Goal: Task Accomplishment & Management: Use online tool/utility

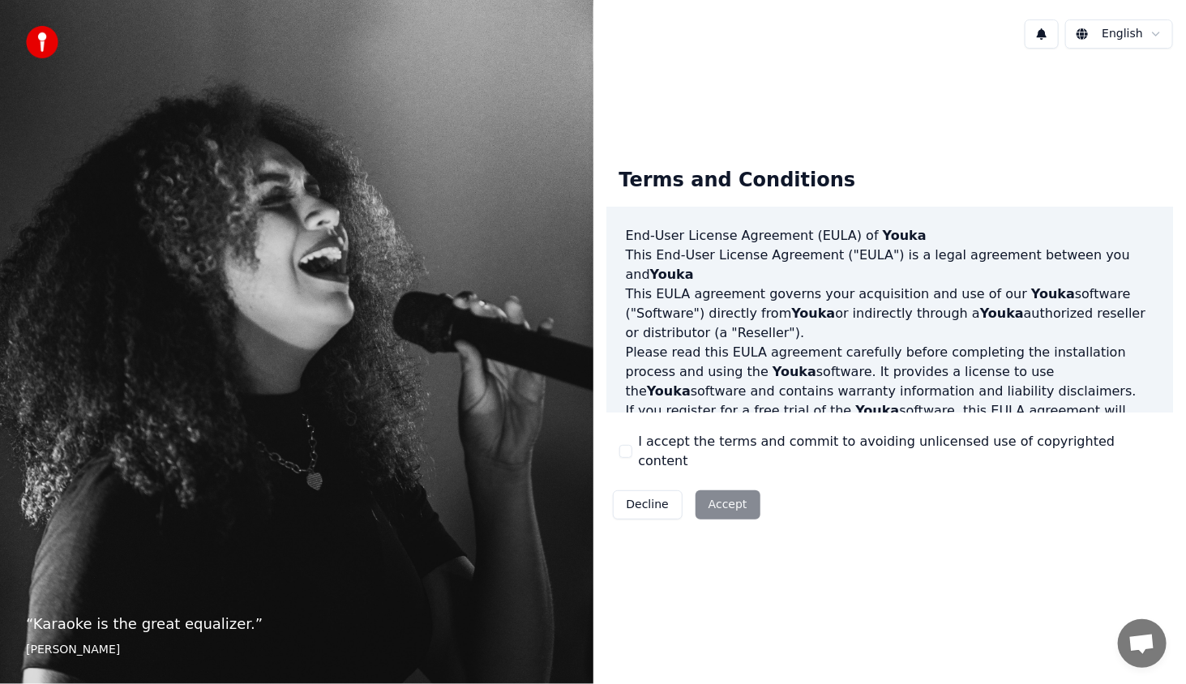
click at [666, 452] on label "I accept the terms and commit to avoiding unlicensed use of copyrighted content" at bounding box center [900, 451] width 522 height 39
click at [633, 452] on button "I accept the terms and commit to avoiding unlicensed use of copyrighted content" at bounding box center [626, 451] width 13 height 13
click at [718, 491] on button "Accept" at bounding box center [728, 505] width 65 height 29
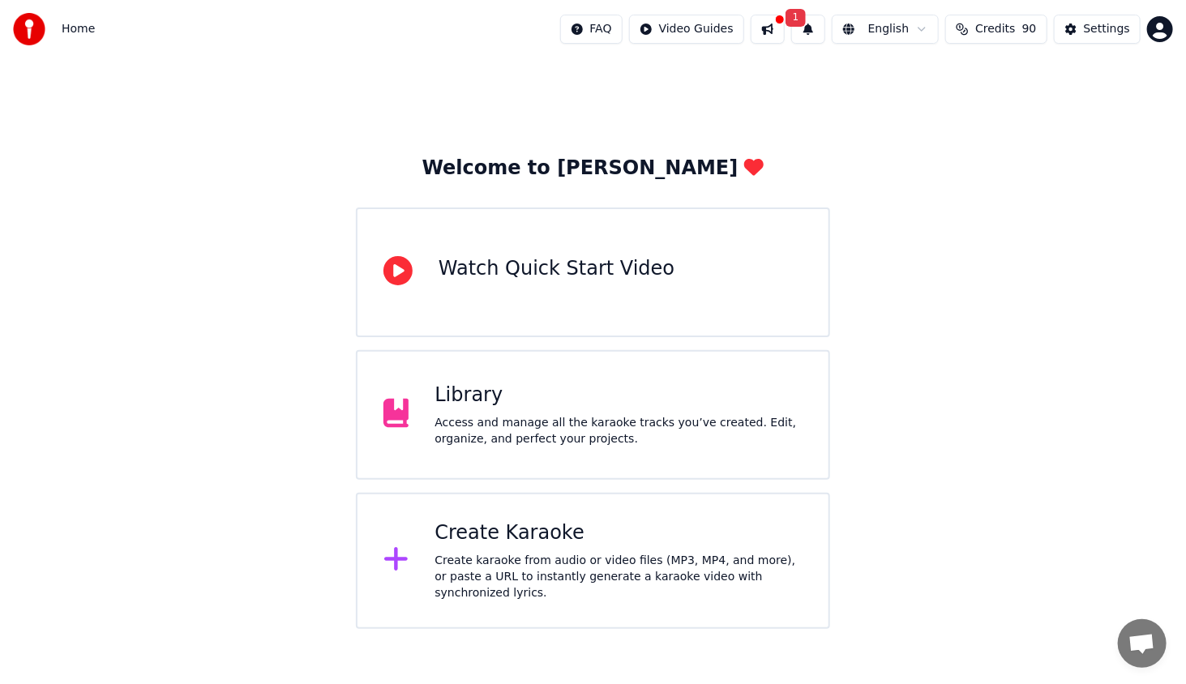
click at [623, 564] on div "Create karaoke from audio or video files (MP3, MP4, and more), or paste a URL t…" at bounding box center [619, 577] width 368 height 49
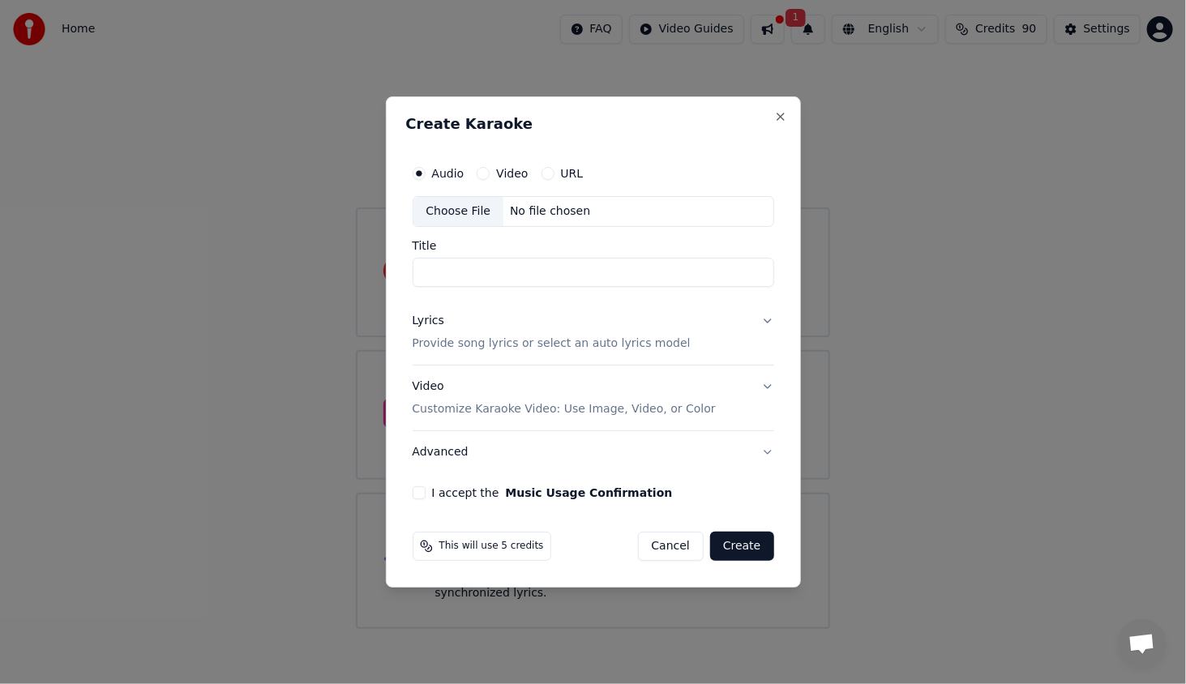
click at [453, 211] on div "Choose File" at bounding box center [459, 211] width 91 height 29
type input "**********"
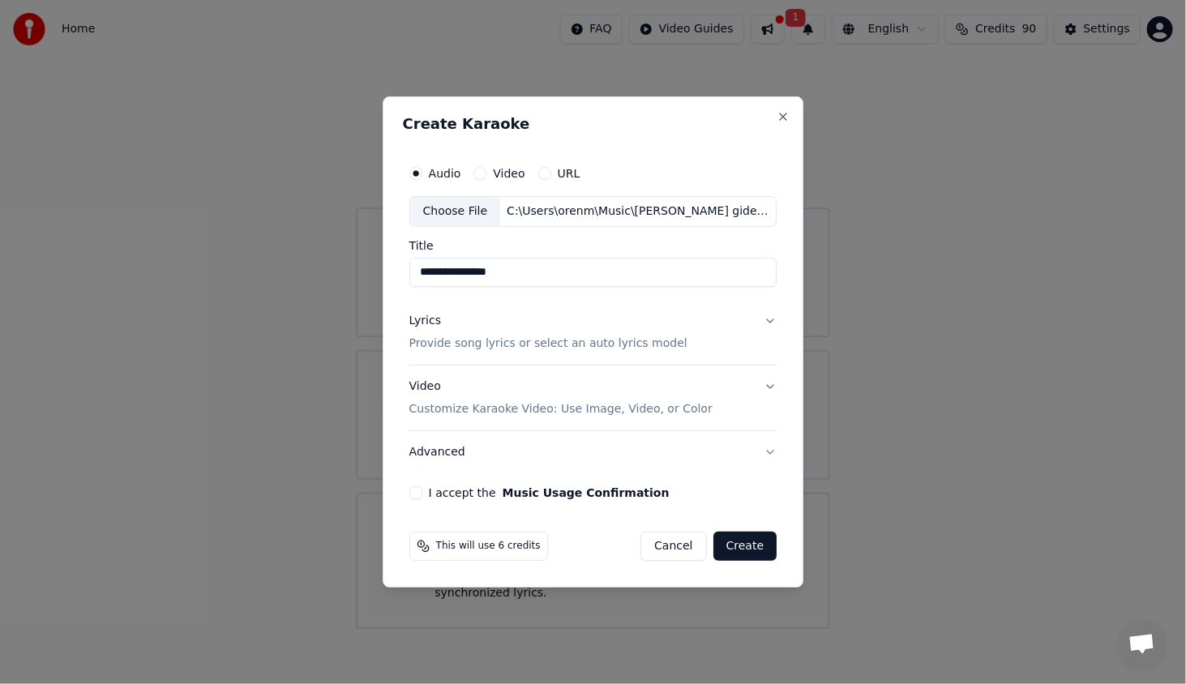
click at [429, 322] on div "Lyrics" at bounding box center [426, 321] width 32 height 16
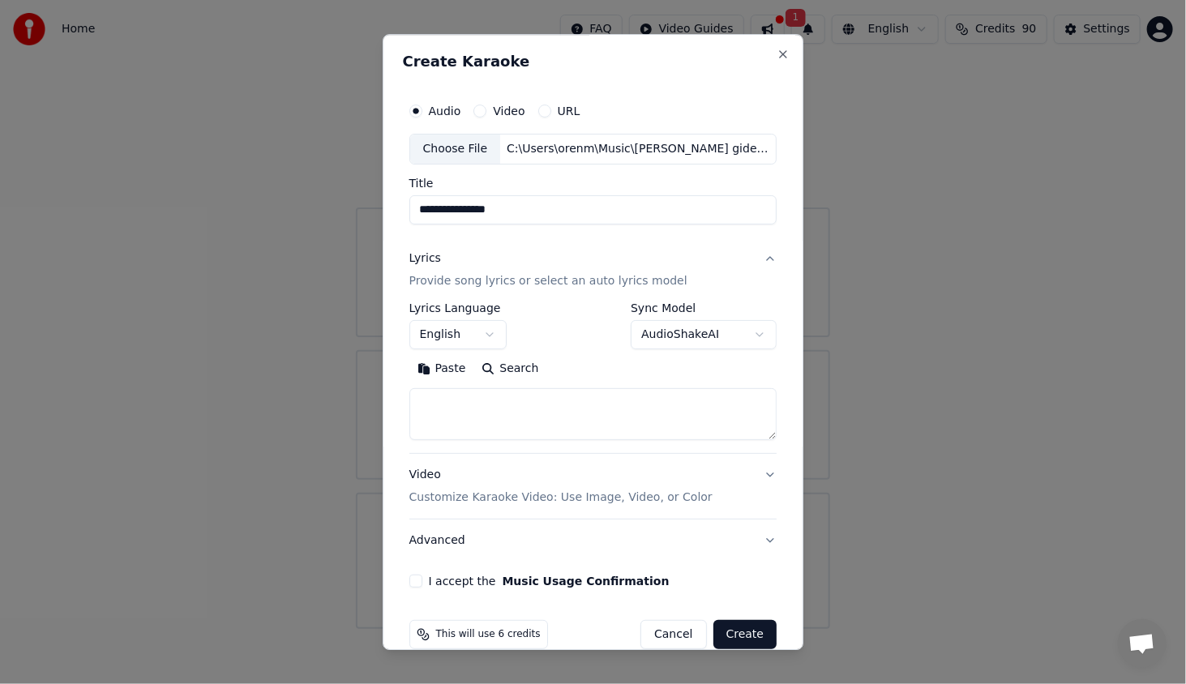
click at [445, 333] on button "English" at bounding box center [458, 334] width 97 height 29
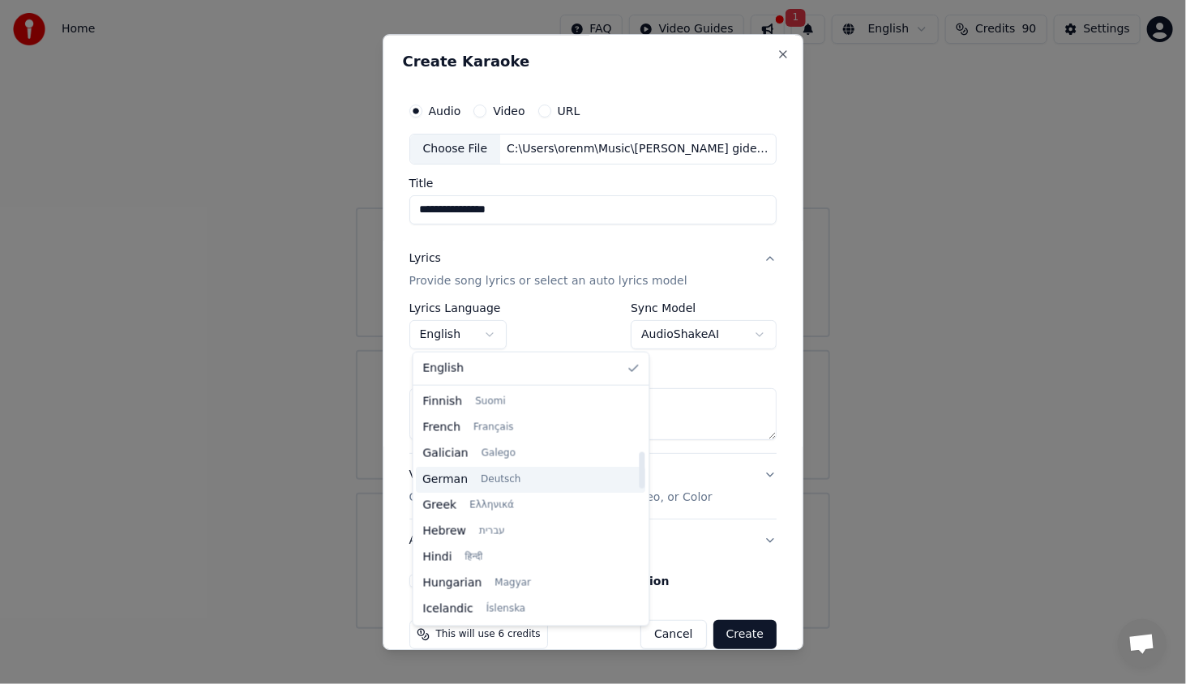
scroll to position [406, 0]
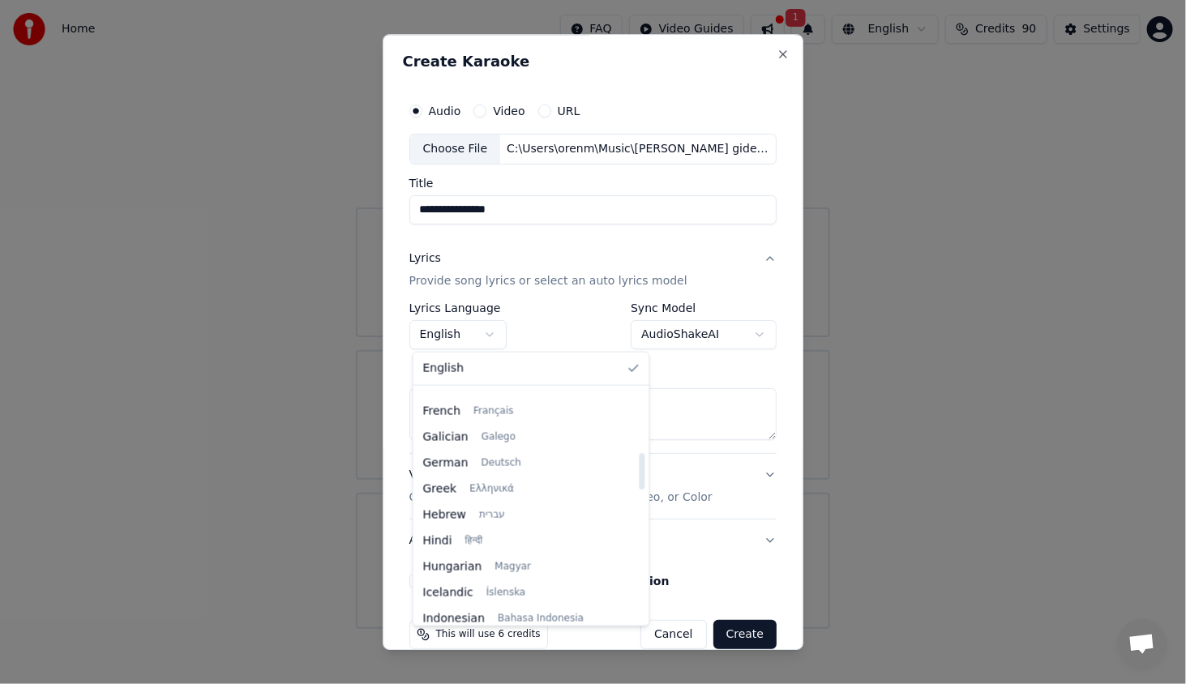
select select "**"
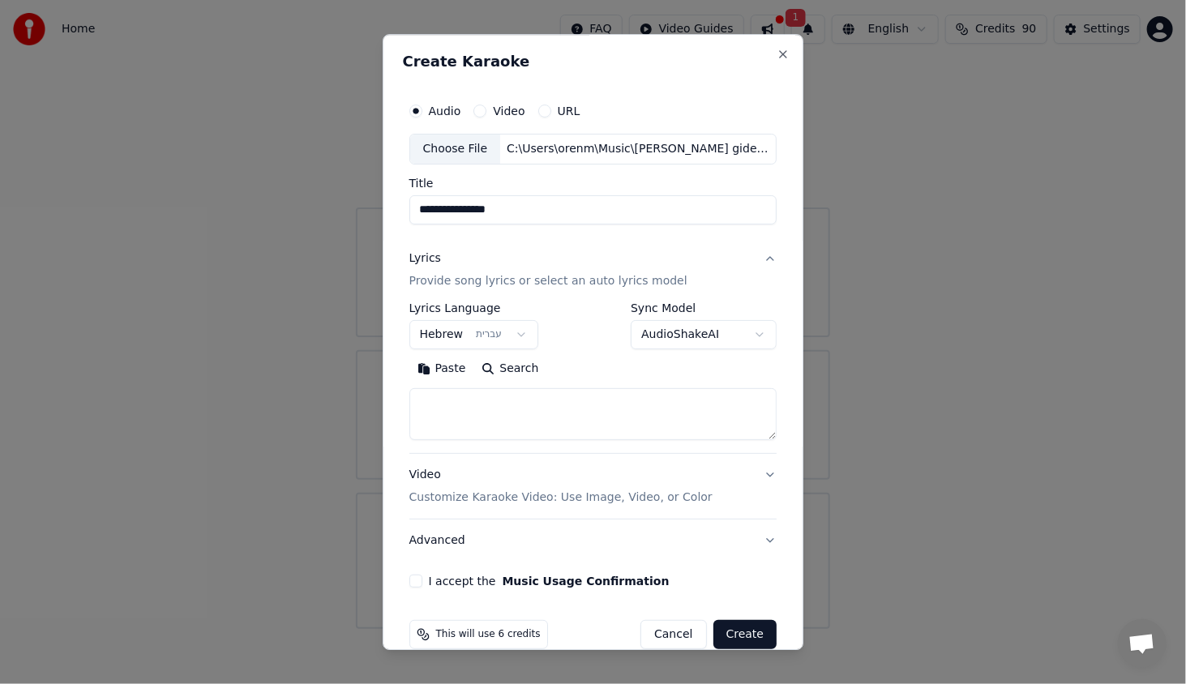
click at [520, 414] on textarea at bounding box center [594, 414] width 368 height 52
paste textarea "**********"
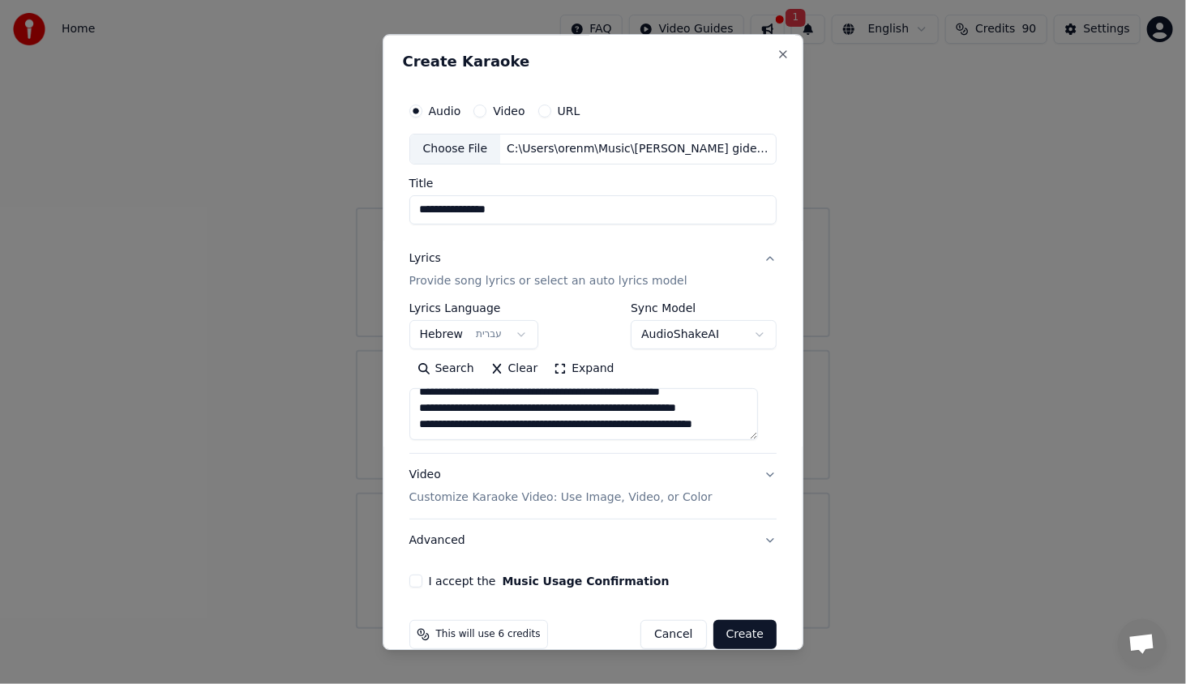
scroll to position [367, 0]
type textarea "**********"
click at [757, 444] on div "**********" at bounding box center [594, 378] width 368 height 151
click at [754, 435] on textarea "**********" at bounding box center [584, 414] width 349 height 52
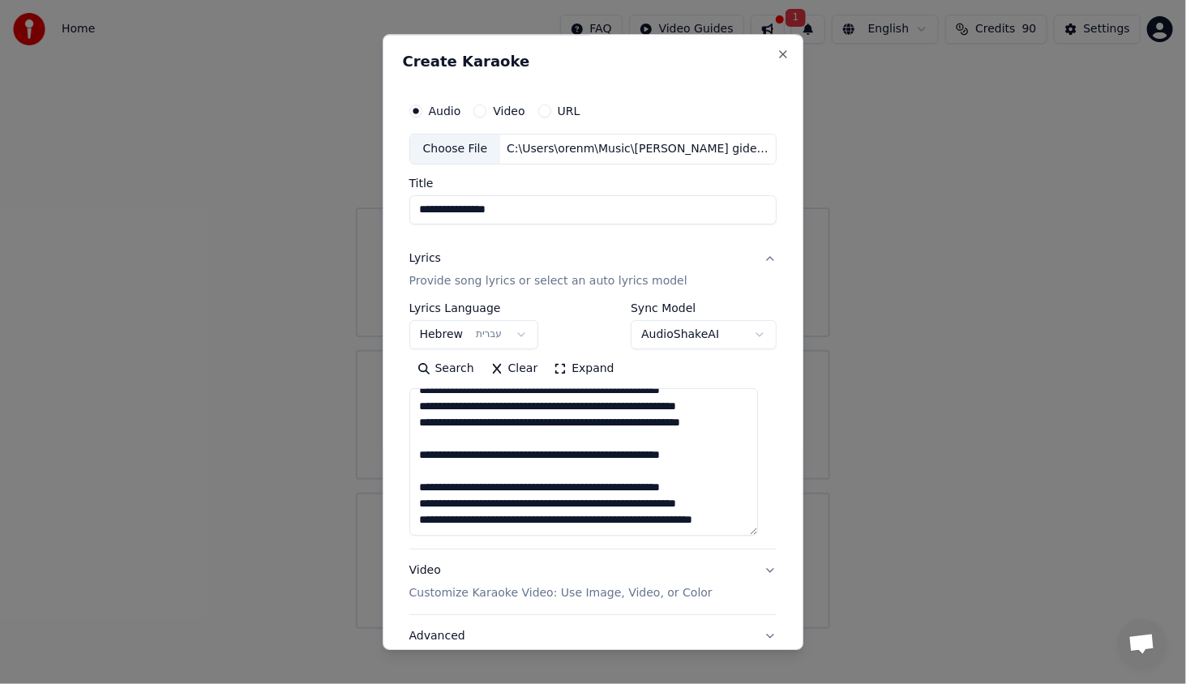
drag, startPoint x: 754, startPoint y: 435, endPoint x: 746, endPoint y: 530, distance: 96.0
click at [746, 530] on textarea "**********" at bounding box center [584, 462] width 349 height 148
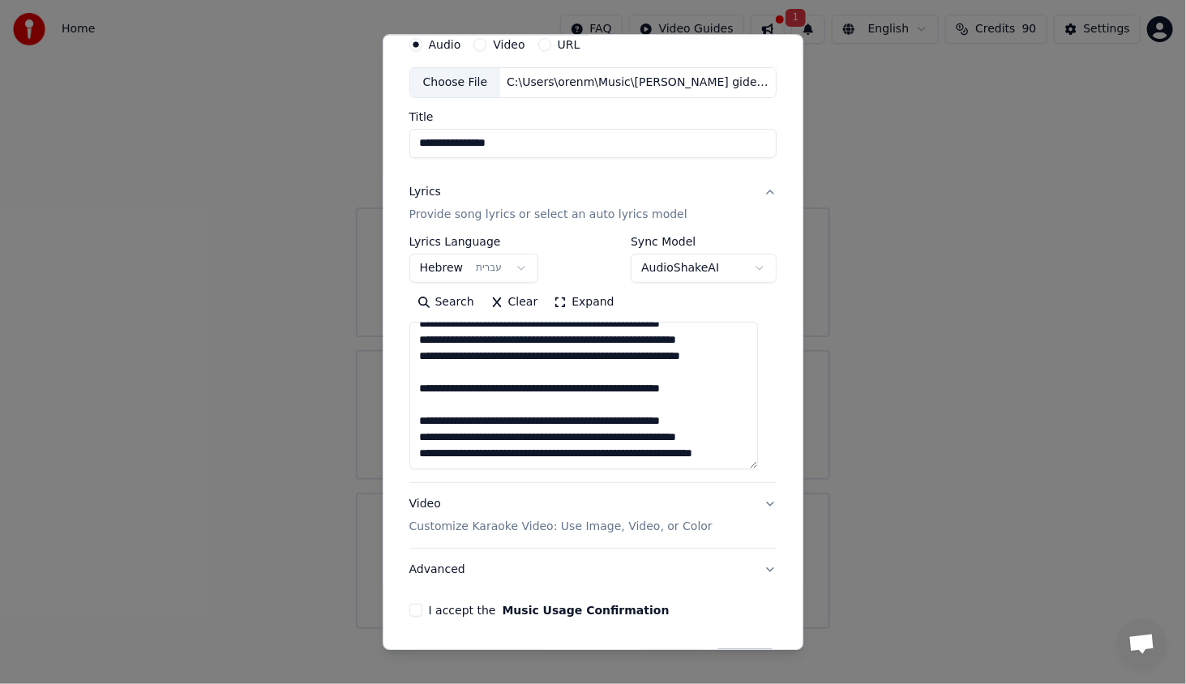
scroll to position [119, 0]
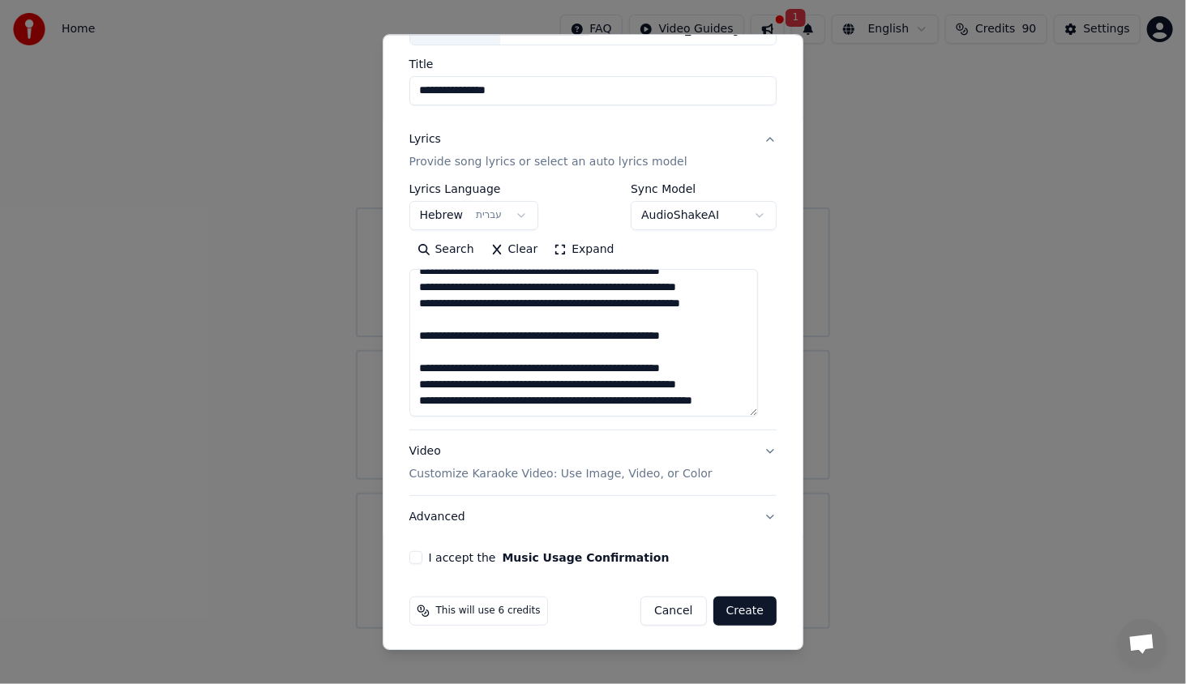
click at [422, 559] on button "I accept the Music Usage Confirmation" at bounding box center [416, 557] width 13 height 13
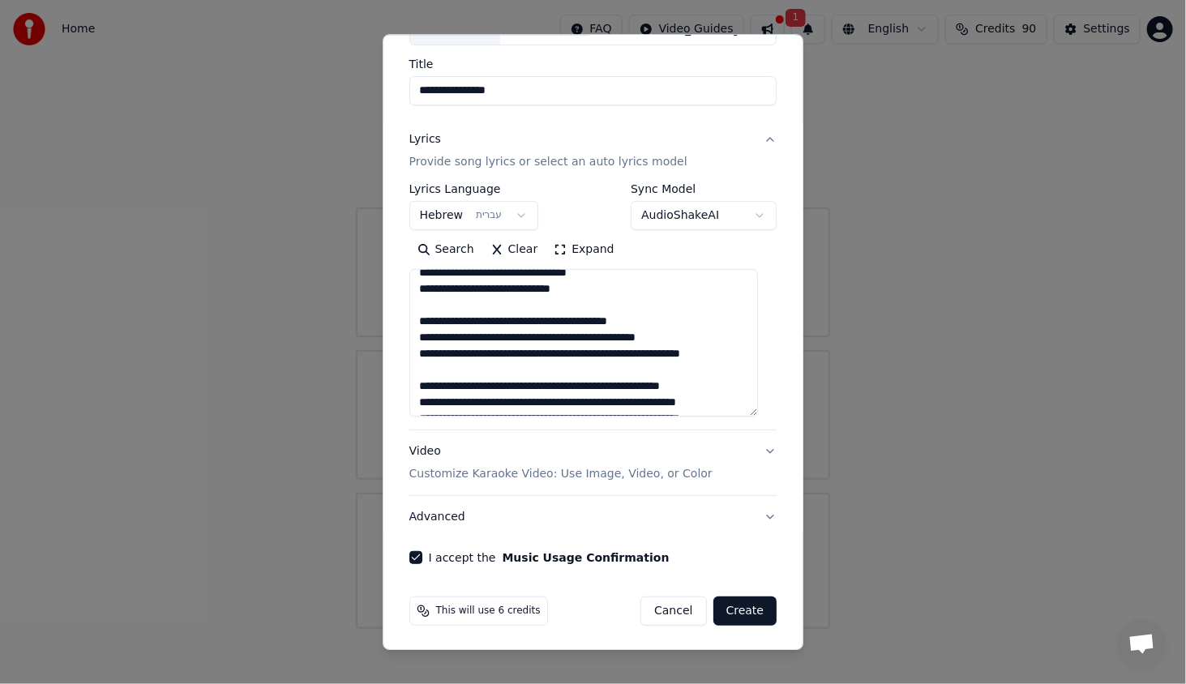
click at [737, 597] on button "Create" at bounding box center [746, 611] width 64 height 29
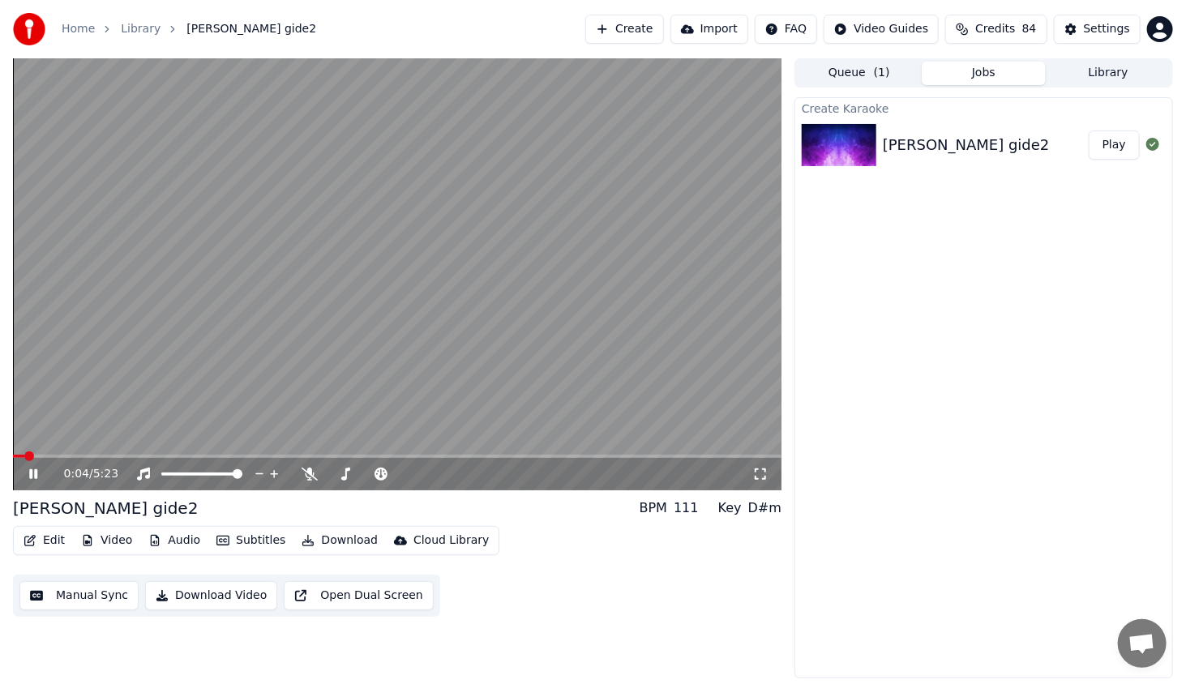
click at [57, 454] on video at bounding box center [397, 274] width 769 height 432
click at [60, 455] on span at bounding box center [397, 456] width 769 height 3
click at [36, 474] on icon at bounding box center [33, 474] width 10 height 11
click at [92, 455] on span at bounding box center [397, 456] width 769 height 3
click at [34, 478] on icon at bounding box center [33, 475] width 8 height 10
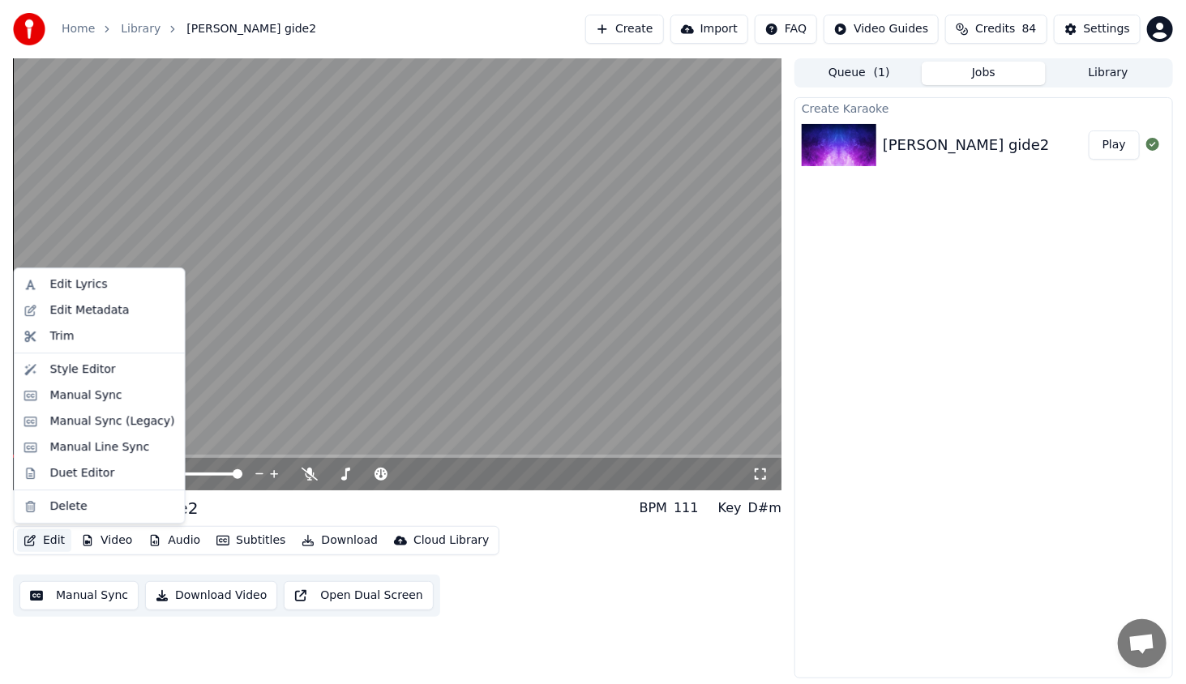
click at [34, 540] on icon "button" at bounding box center [30, 540] width 13 height 11
click at [83, 363] on div "Style Editor" at bounding box center [83, 370] width 66 height 16
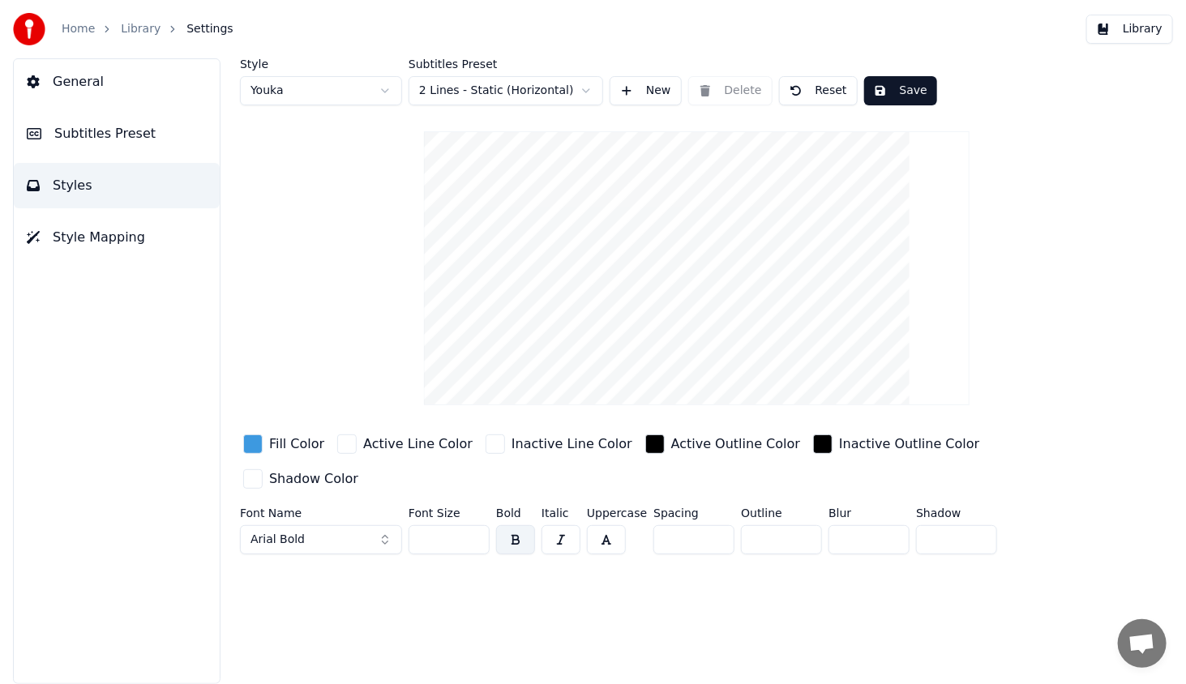
click at [98, 139] on span "Subtitles Preset" at bounding box center [104, 133] width 101 height 19
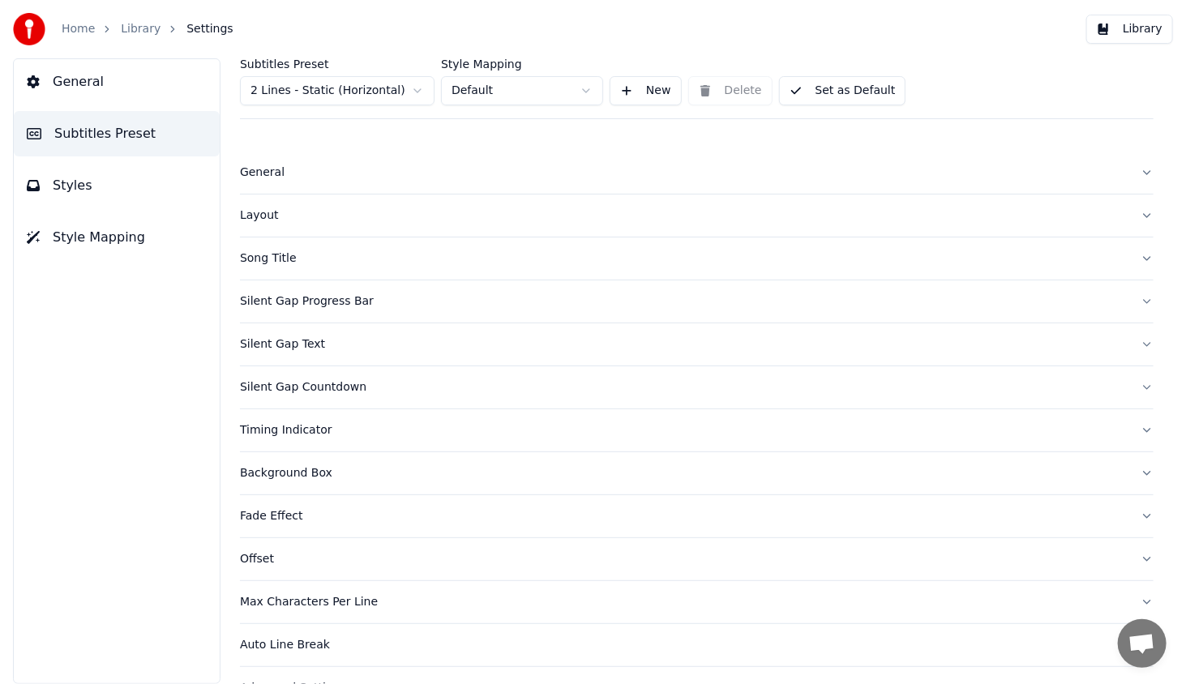
click at [97, 87] on button "General" at bounding box center [117, 81] width 206 height 45
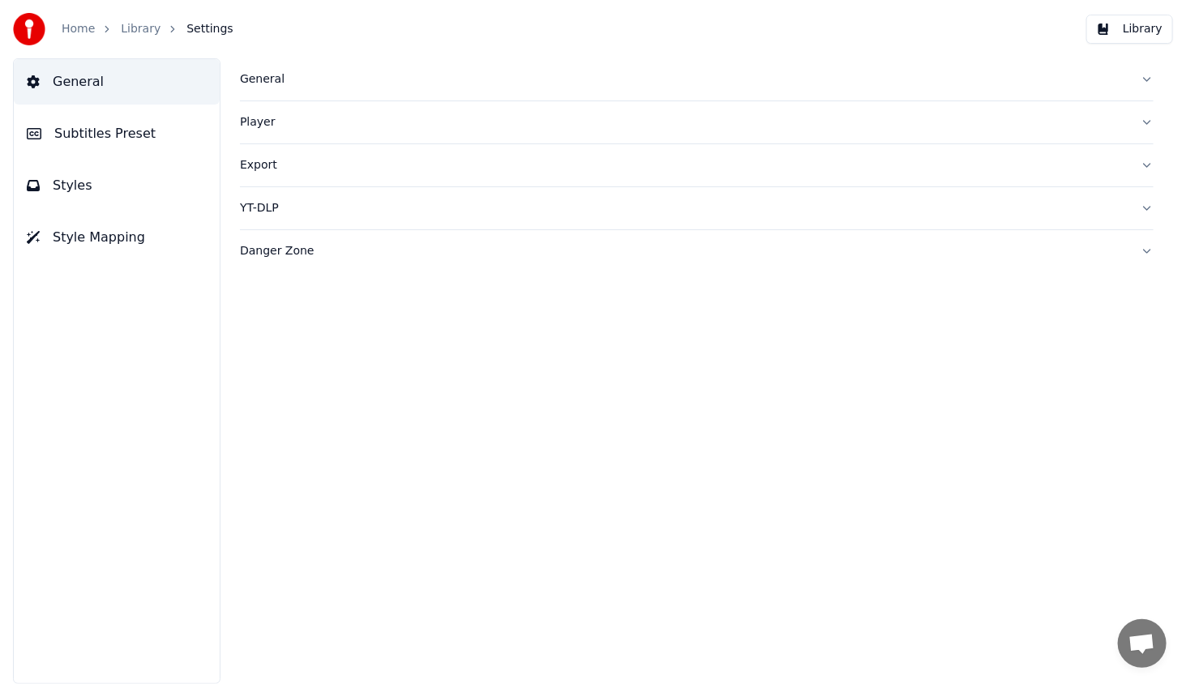
click at [251, 79] on div "General" at bounding box center [684, 79] width 888 height 16
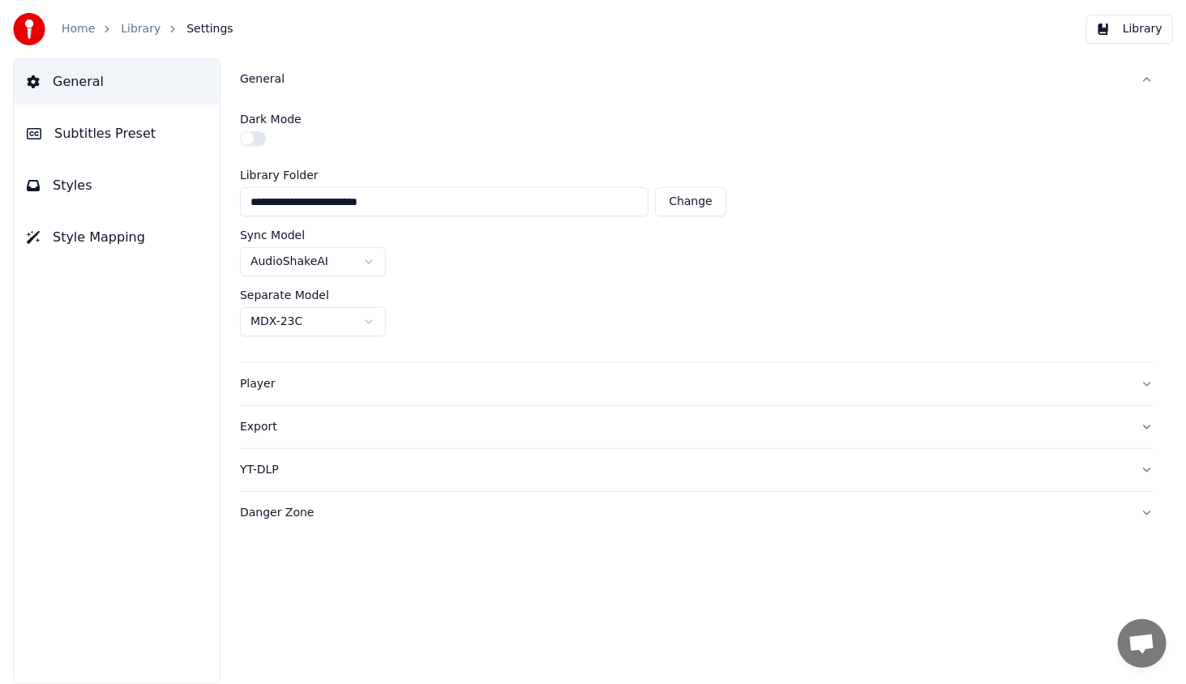
click at [57, 139] on span "Subtitles Preset" at bounding box center [104, 133] width 101 height 19
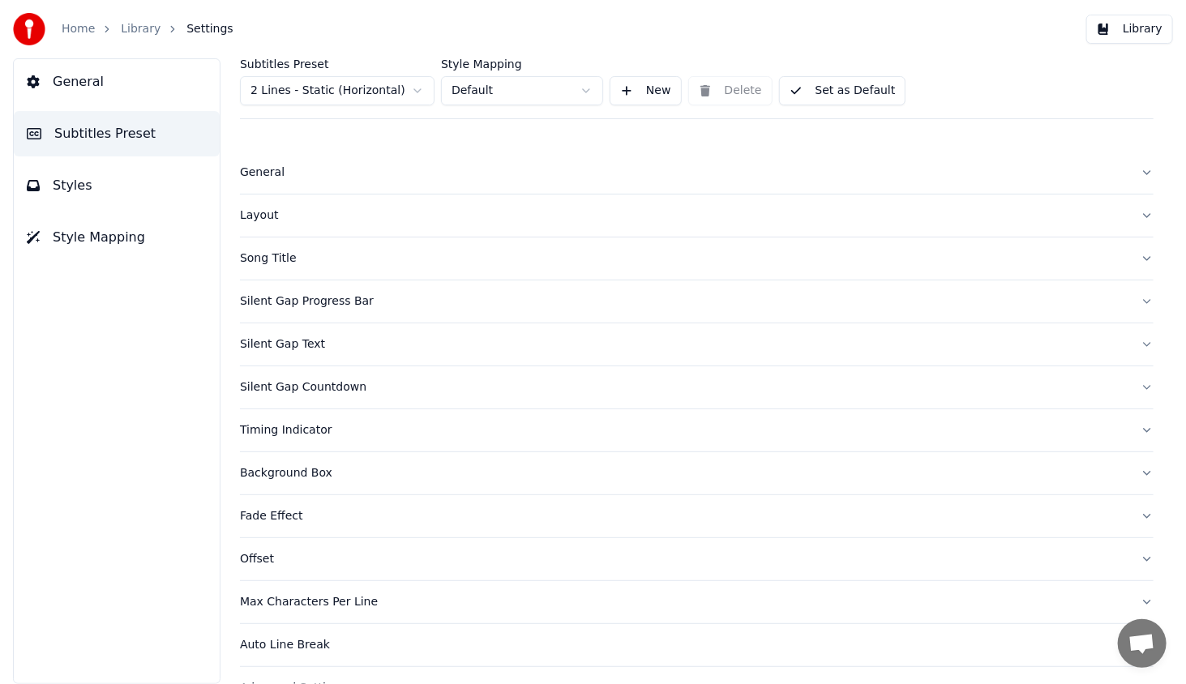
click at [65, 184] on span "Styles" at bounding box center [73, 185] width 40 height 19
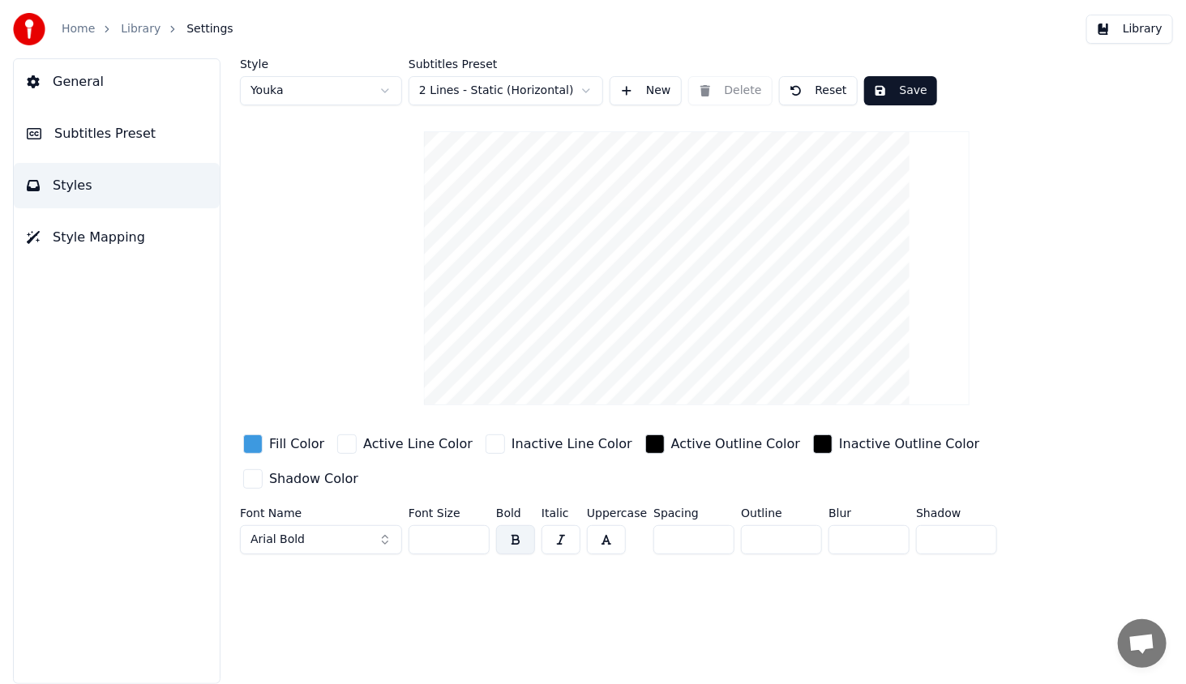
click at [372, 526] on button "Arial Bold" at bounding box center [321, 540] width 162 height 29
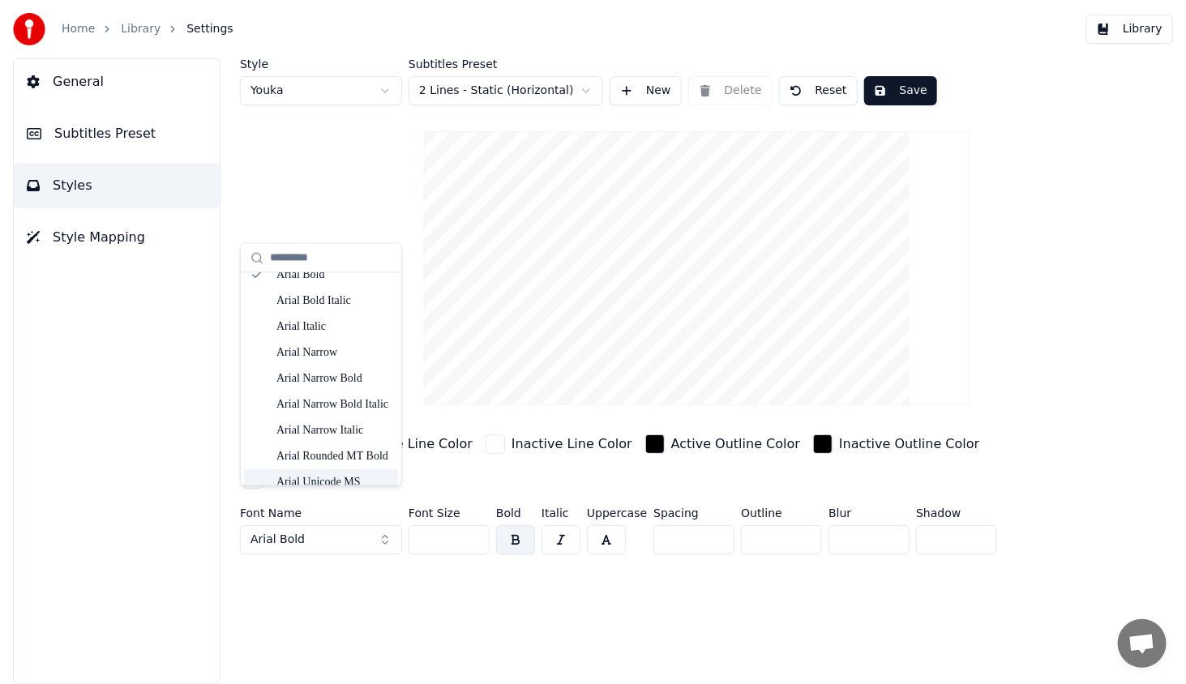
scroll to position [54, 0]
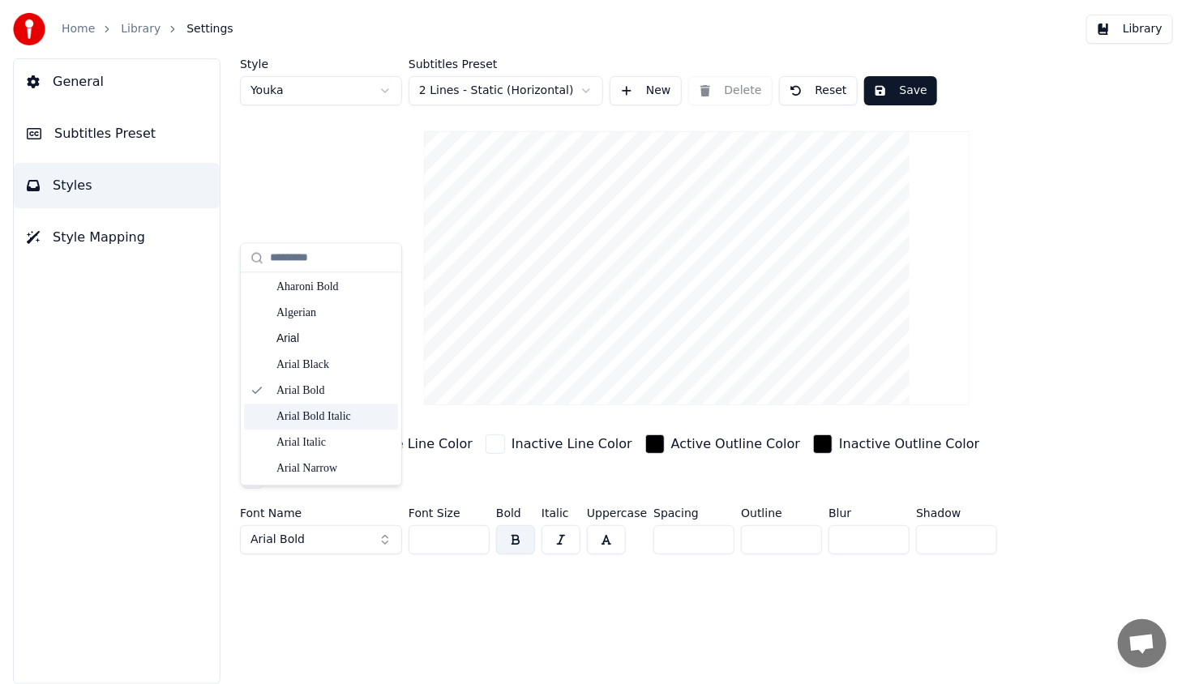
click at [325, 409] on div "Arial Bold Italic" at bounding box center [334, 417] width 115 height 16
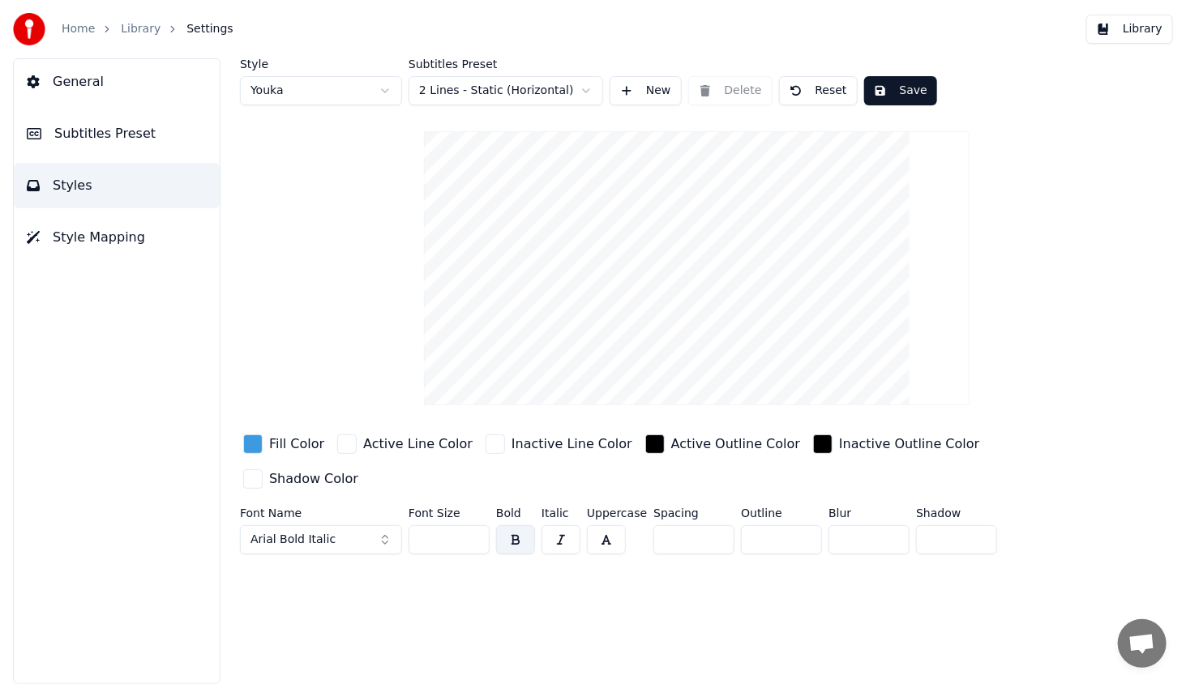
click at [326, 532] on span "Arial Bold Italic" at bounding box center [293, 540] width 85 height 16
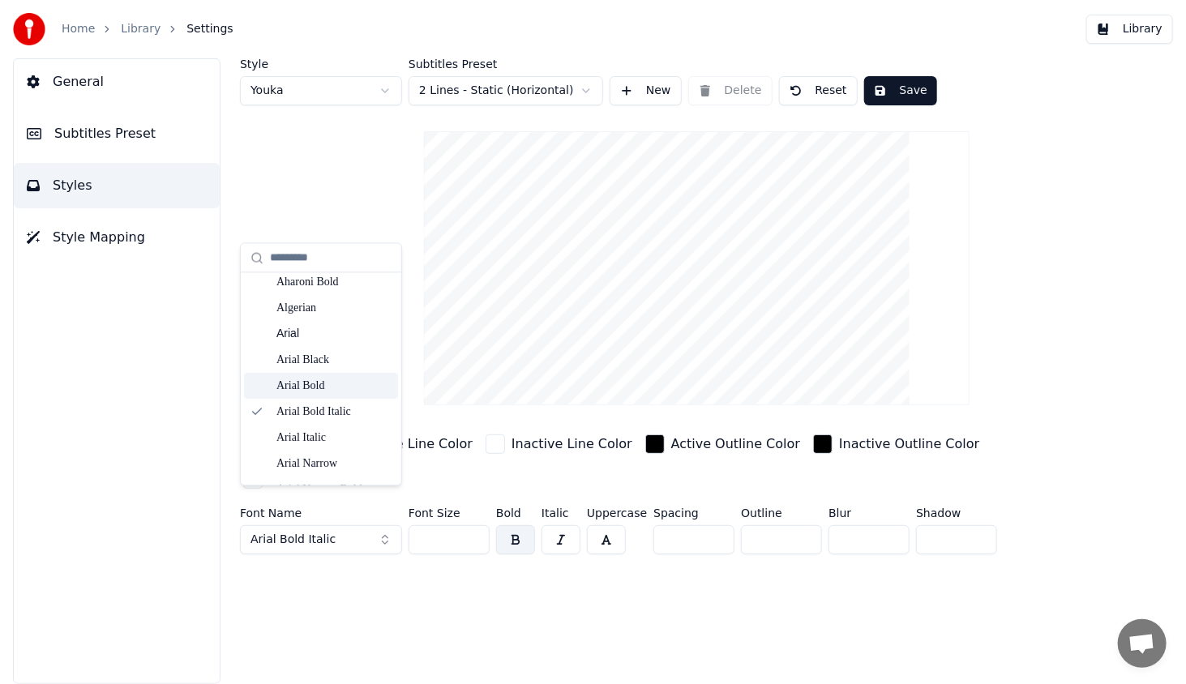
scroll to position [81, 0]
click at [341, 417] on div "Arial Italic" at bounding box center [334, 415] width 115 height 16
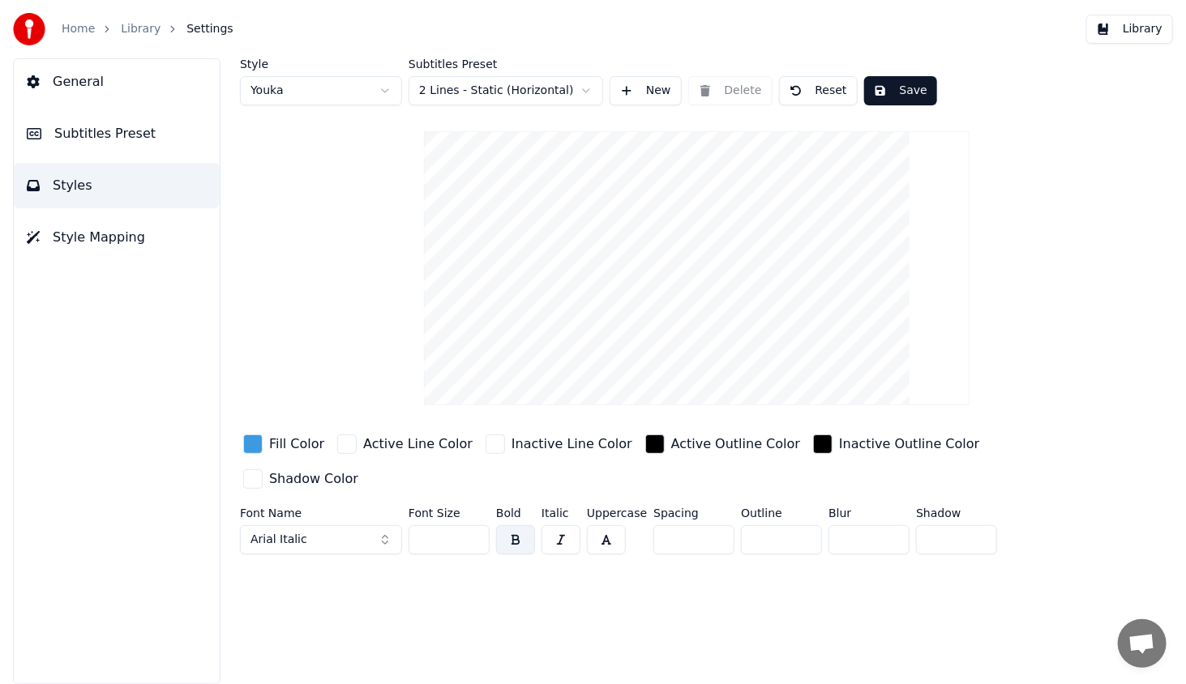
click at [310, 526] on button "Arial Italic" at bounding box center [321, 540] width 162 height 29
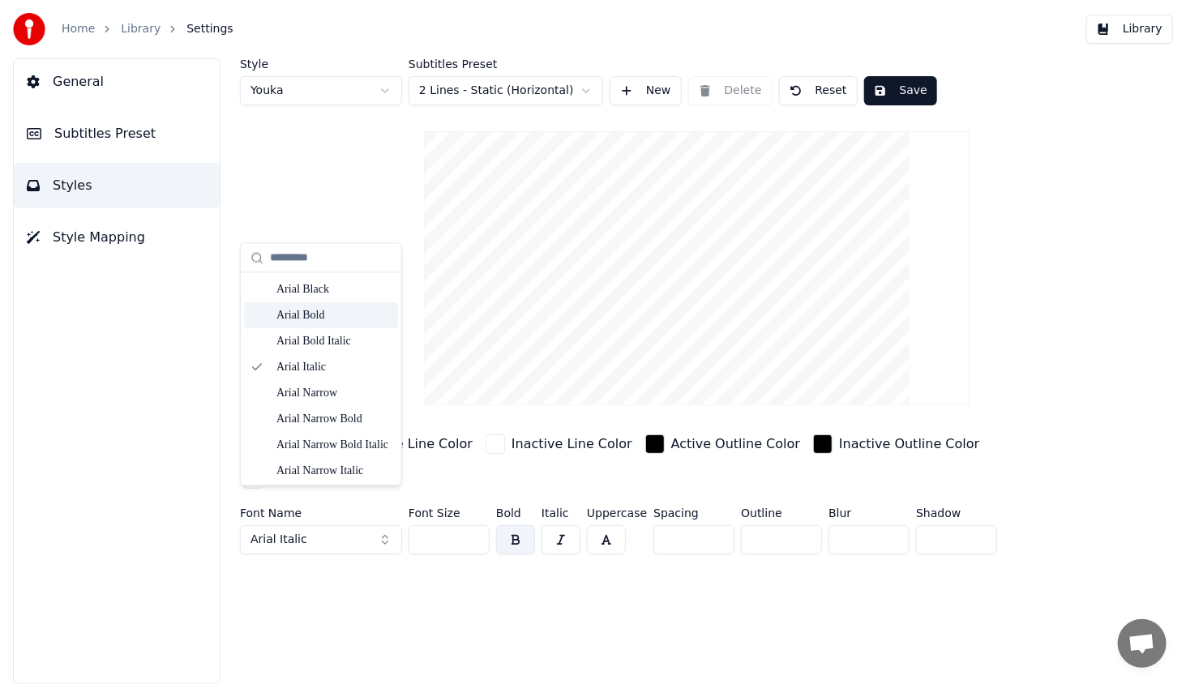
scroll to position [162, 0]
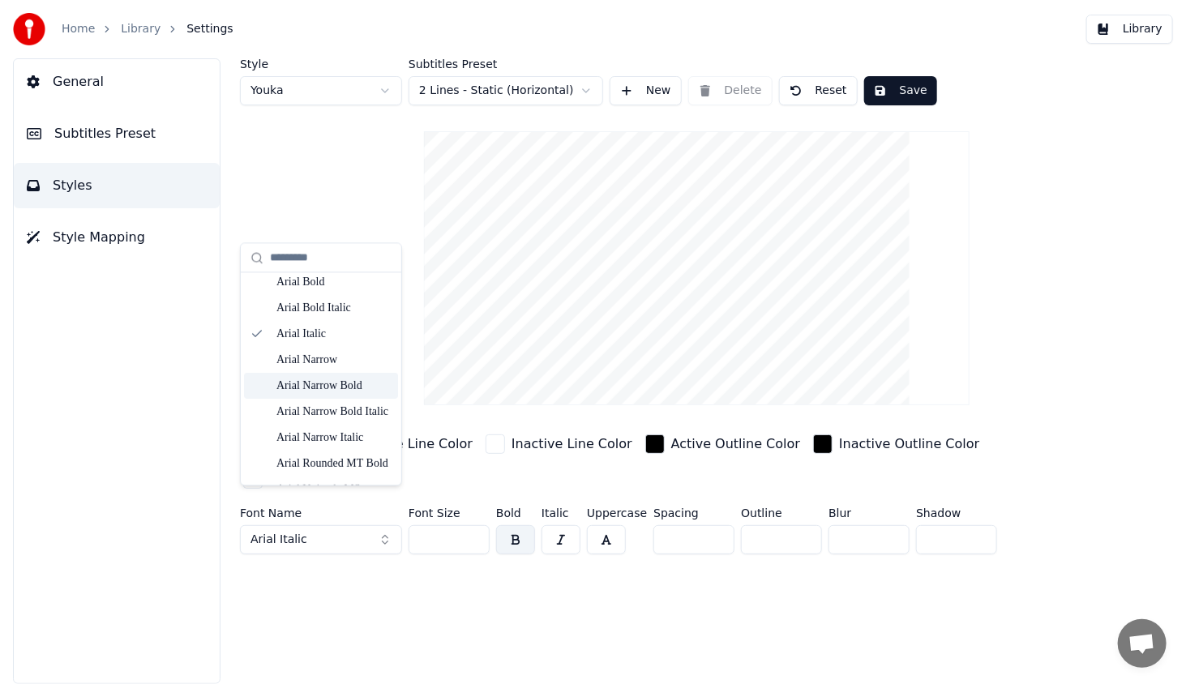
click at [339, 389] on div "Arial Narrow Bold" at bounding box center [334, 386] width 115 height 16
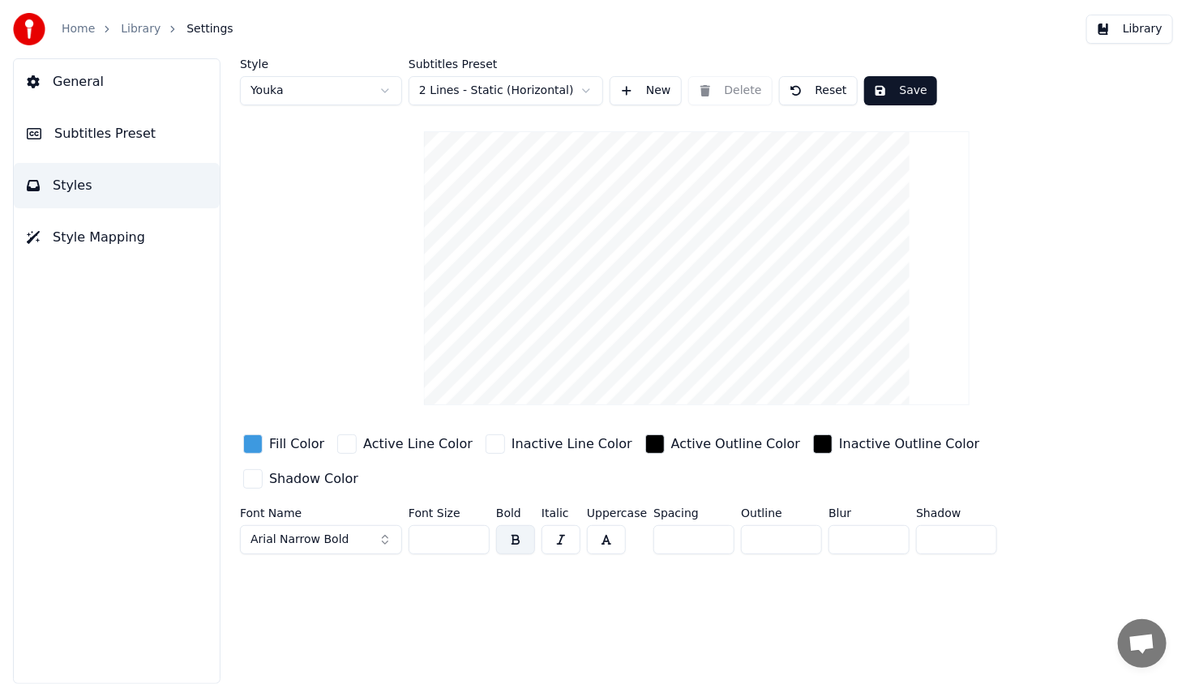
click at [325, 532] on span "Arial Narrow Bold" at bounding box center [300, 540] width 99 height 16
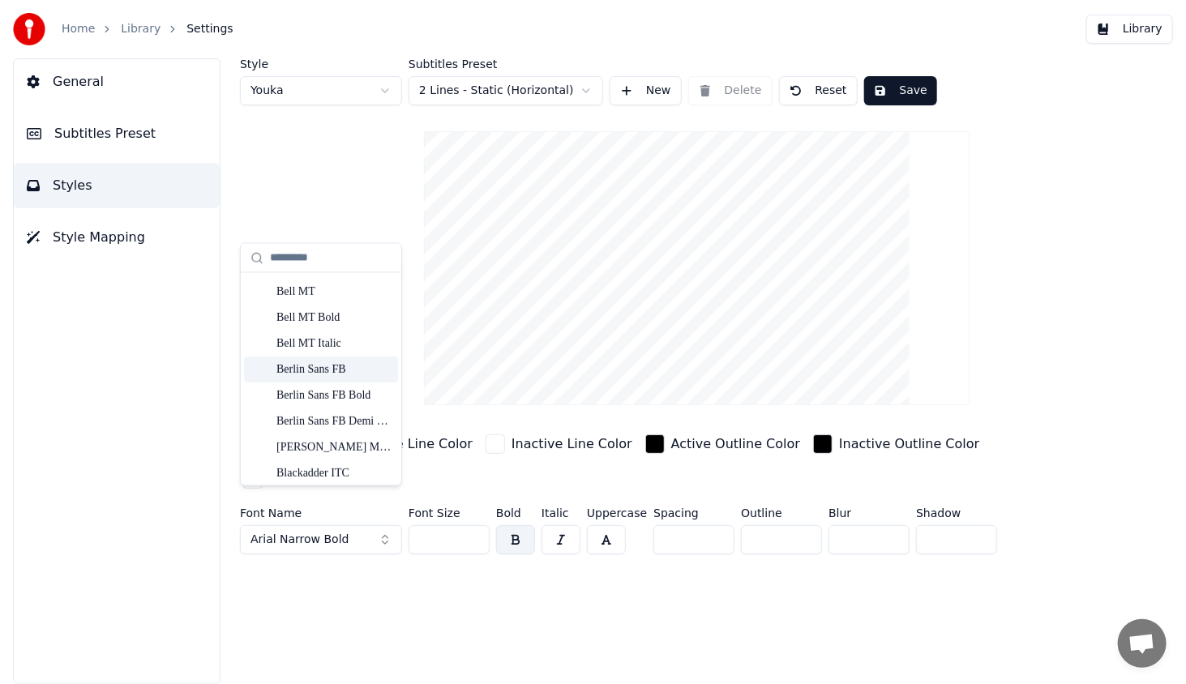
scroll to position [487, 0]
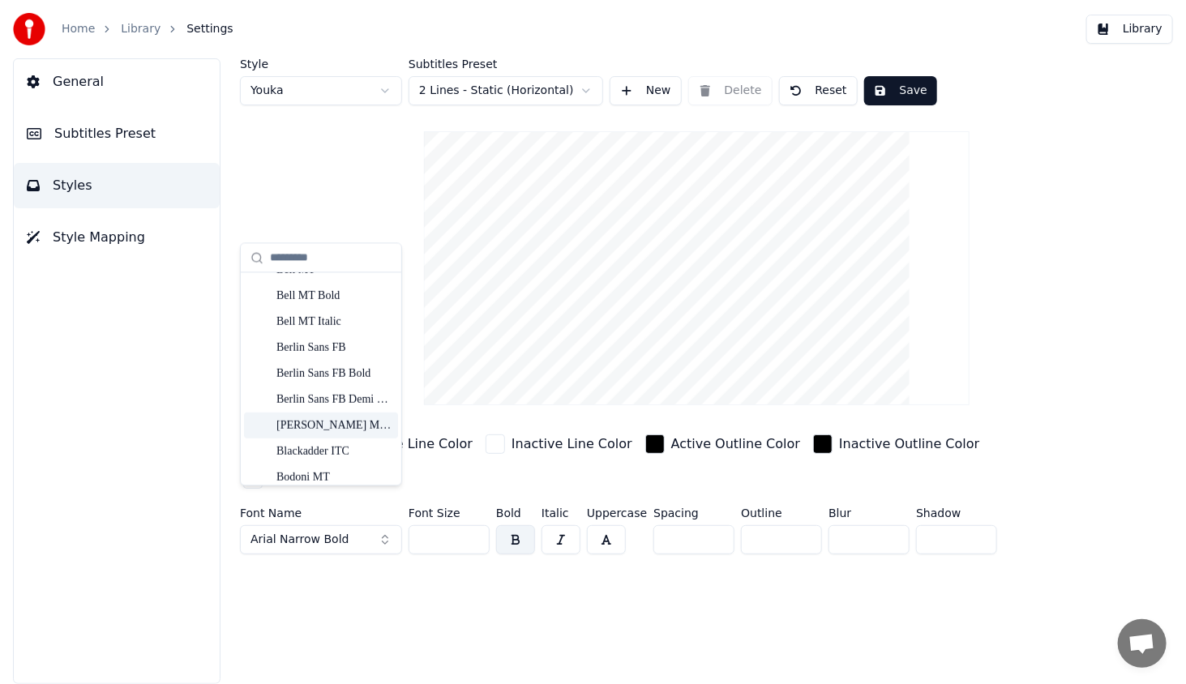
click at [344, 422] on div "Bernard MT Condensed" at bounding box center [334, 425] width 115 height 16
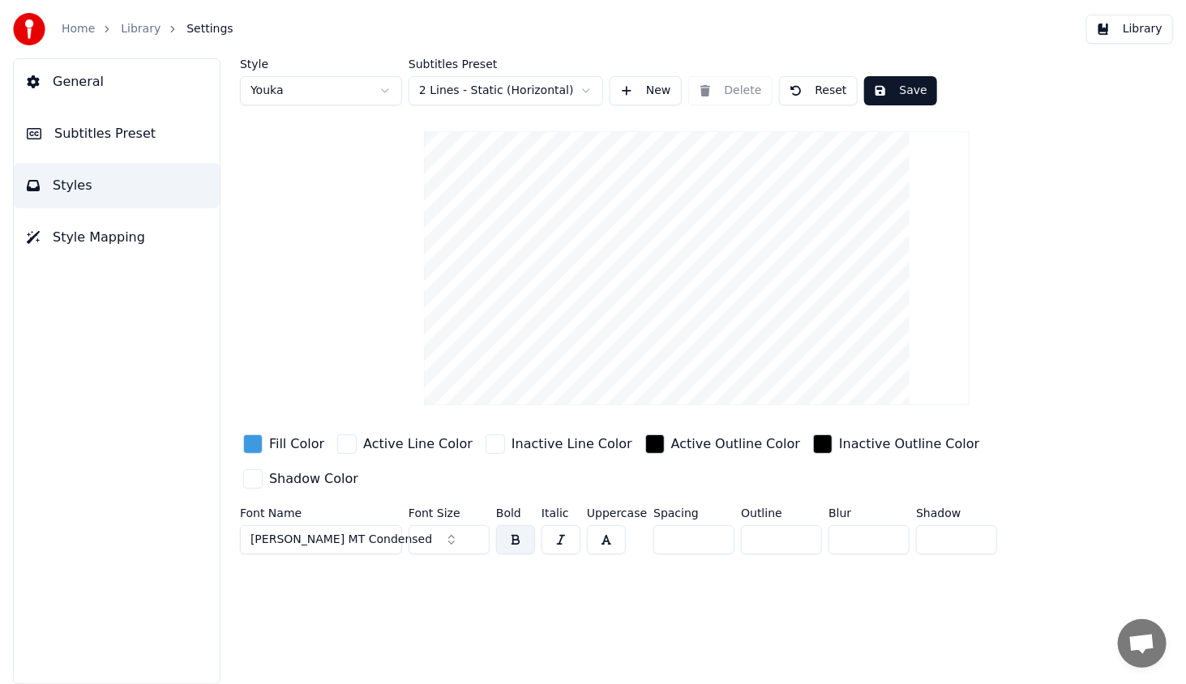
click at [359, 532] on span "Bernard MT Condensed" at bounding box center [342, 540] width 182 height 16
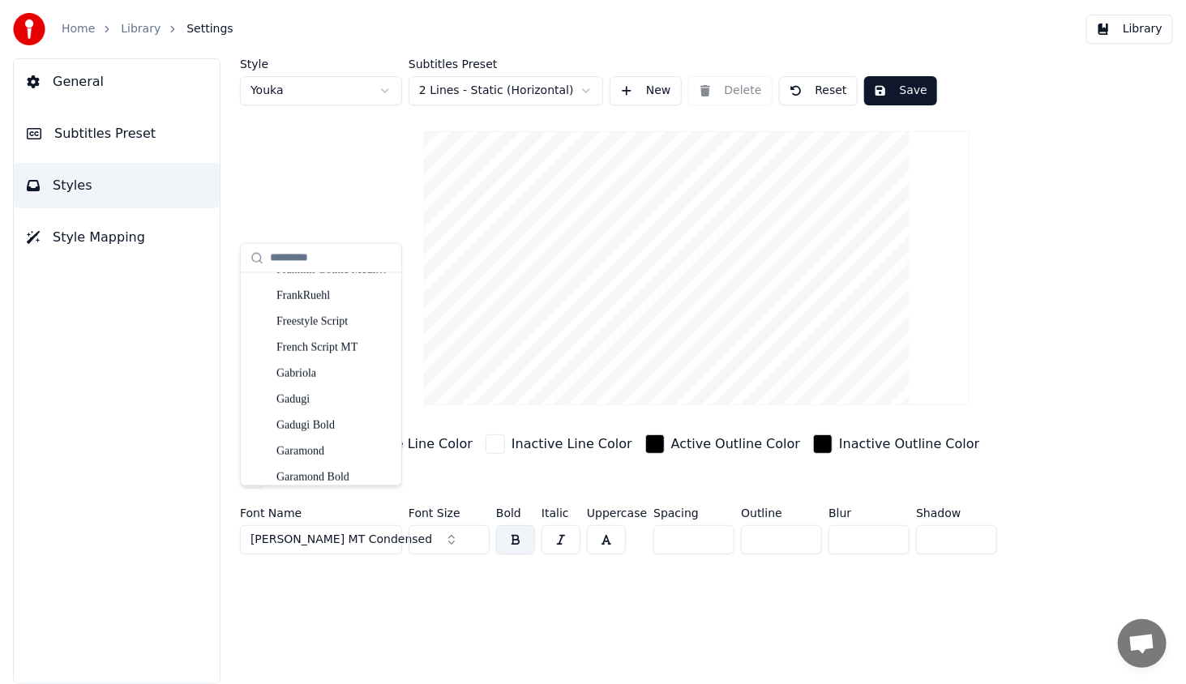
scroll to position [3574, 0]
click at [348, 322] on div "FrankRuehl" at bounding box center [334, 320] width 115 height 16
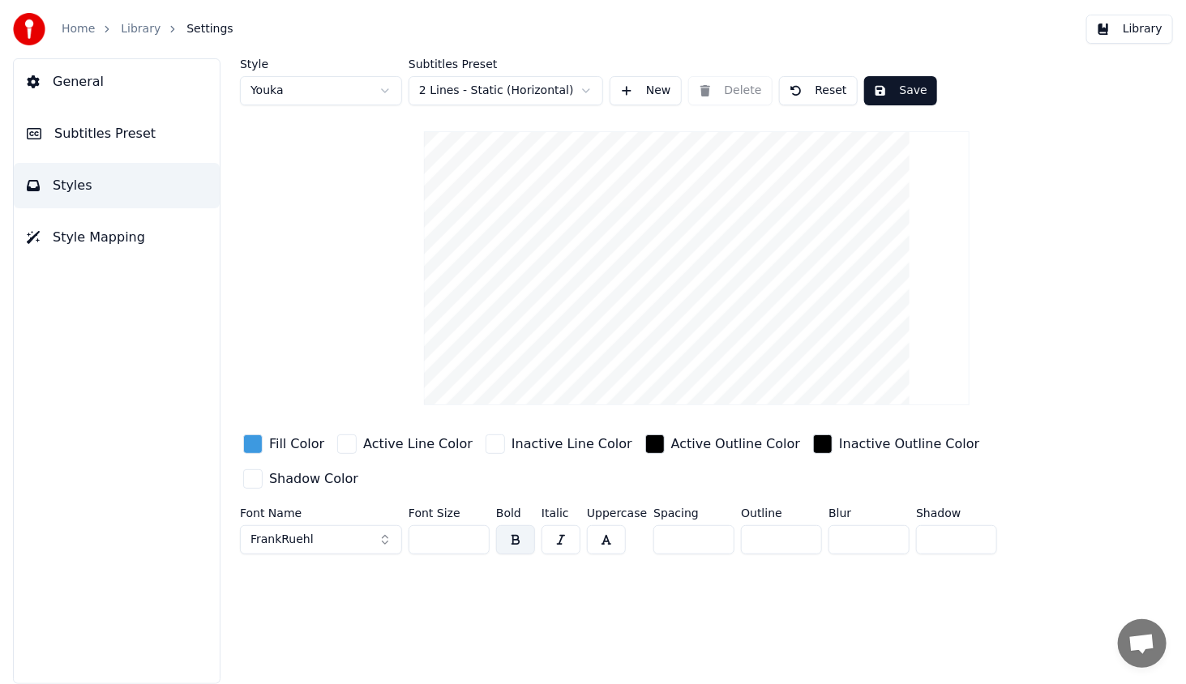
click at [905, 92] on button "Save" at bounding box center [901, 90] width 73 height 29
click at [1144, 28] on button "Library" at bounding box center [1130, 29] width 87 height 29
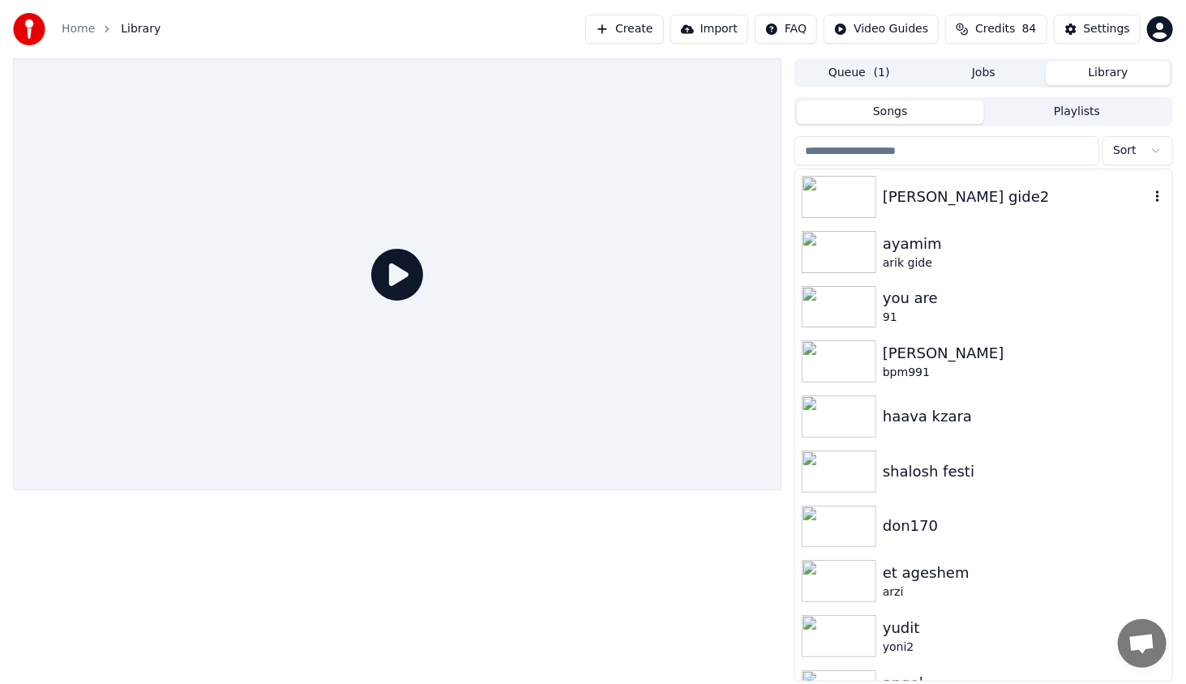
click at [865, 202] on img at bounding box center [839, 197] width 75 height 42
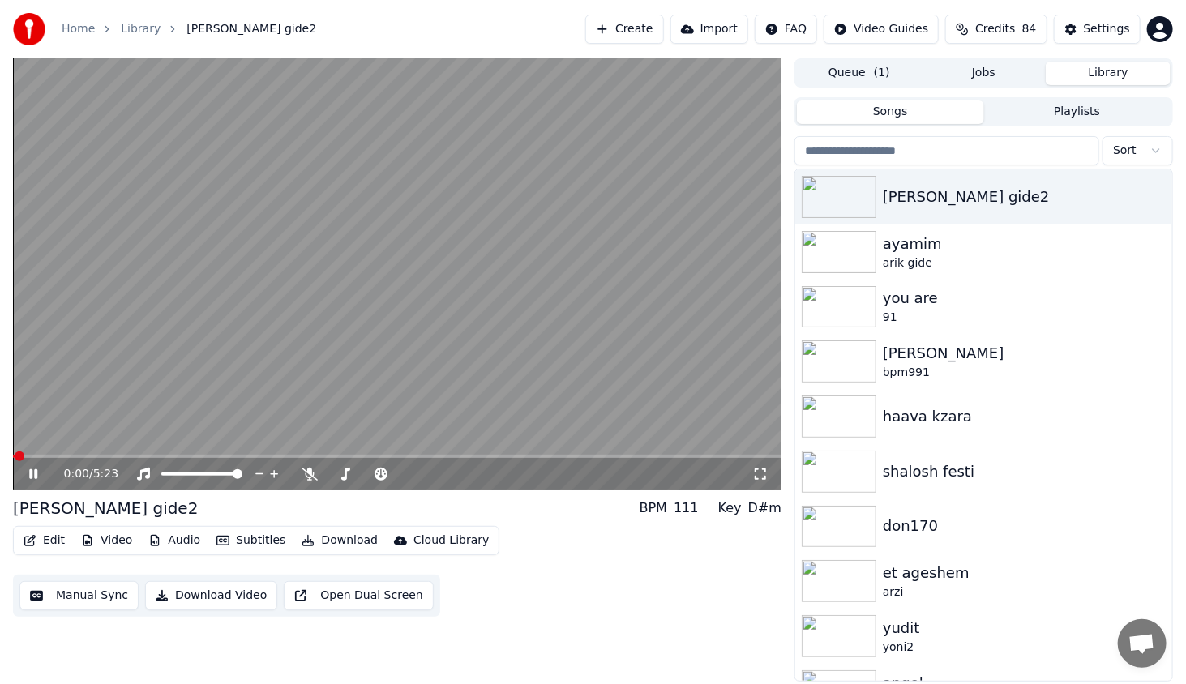
click at [114, 458] on div "0:00 / 5:23" at bounding box center [397, 474] width 769 height 32
click at [114, 457] on span at bounding box center [397, 456] width 769 height 3
click at [33, 474] on icon at bounding box center [45, 474] width 38 height 13
click at [39, 543] on button "Edit" at bounding box center [44, 541] width 54 height 23
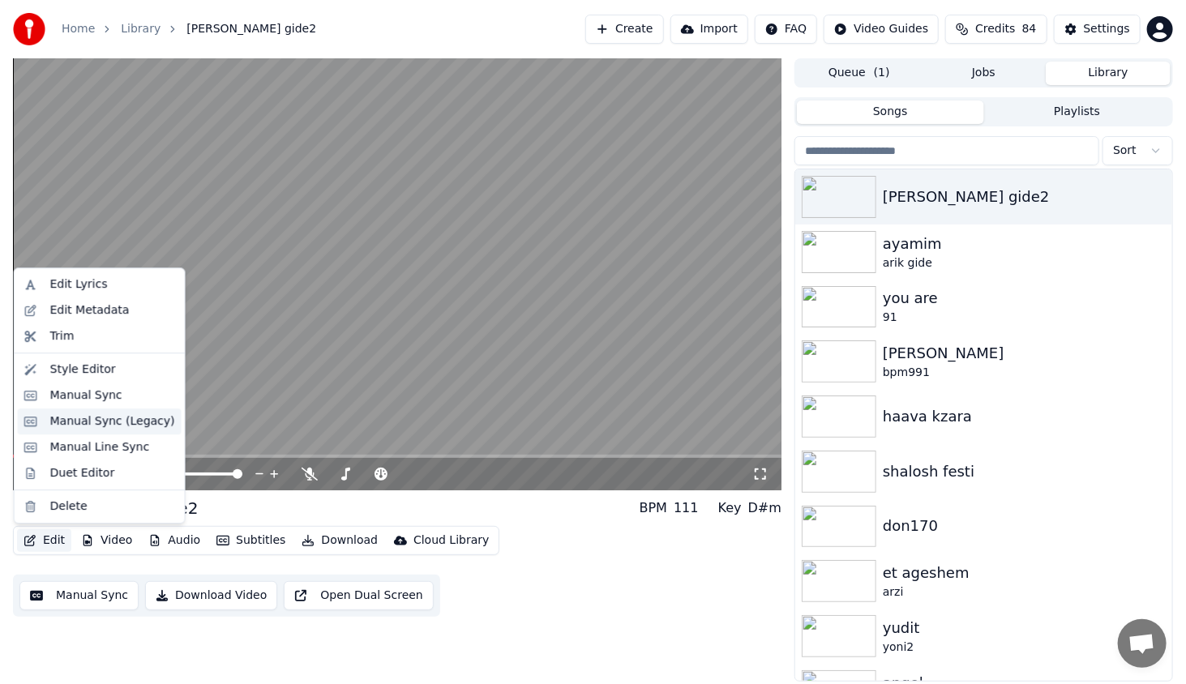
click at [109, 422] on div "Manual Sync (Legacy)" at bounding box center [112, 422] width 125 height 16
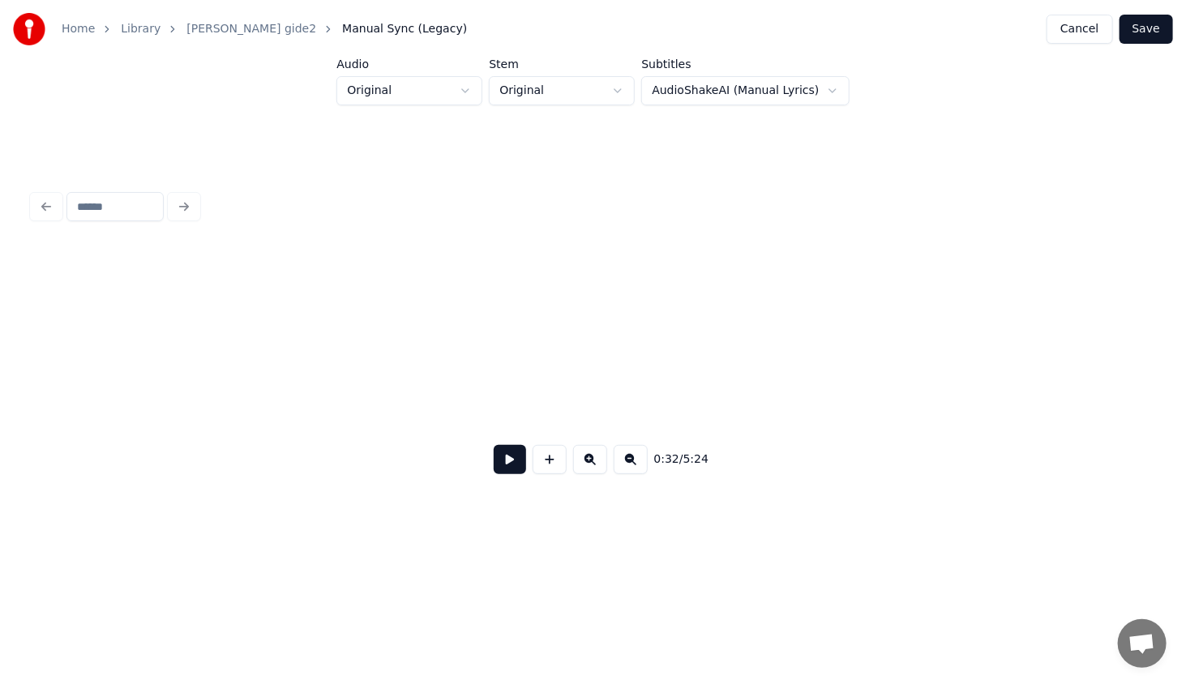
scroll to position [0, 5294]
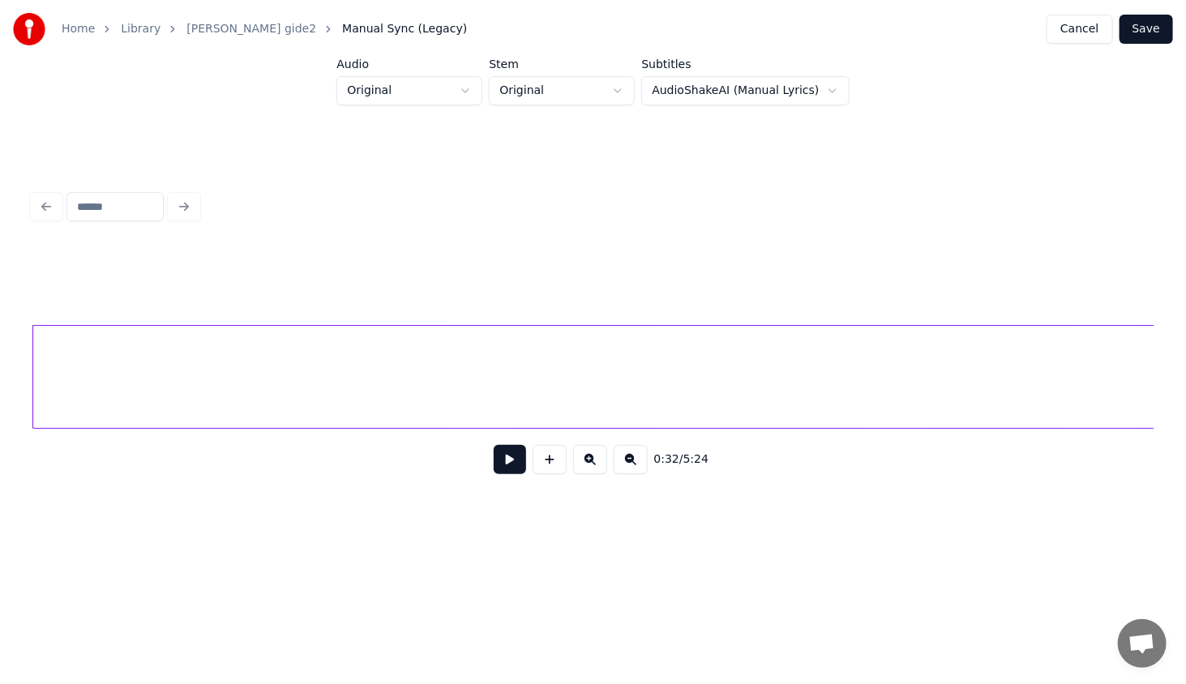
click at [514, 466] on button at bounding box center [510, 459] width 32 height 29
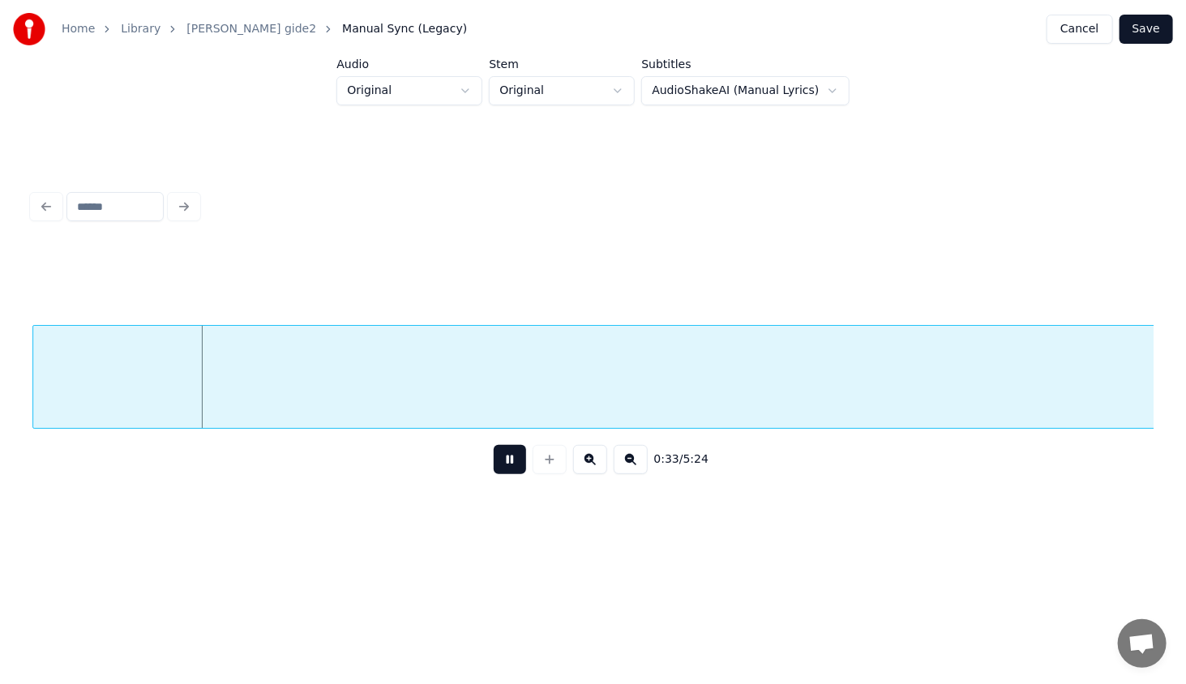
click at [630, 461] on button at bounding box center [631, 459] width 34 height 29
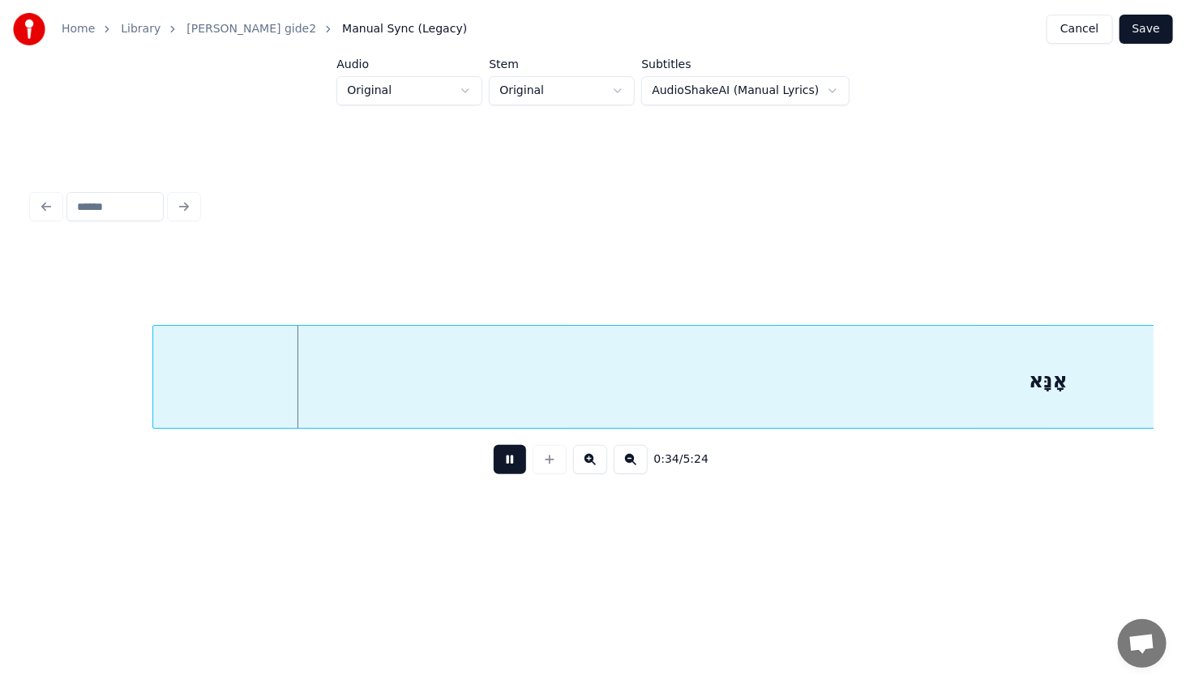
click at [630, 461] on button at bounding box center [631, 459] width 34 height 29
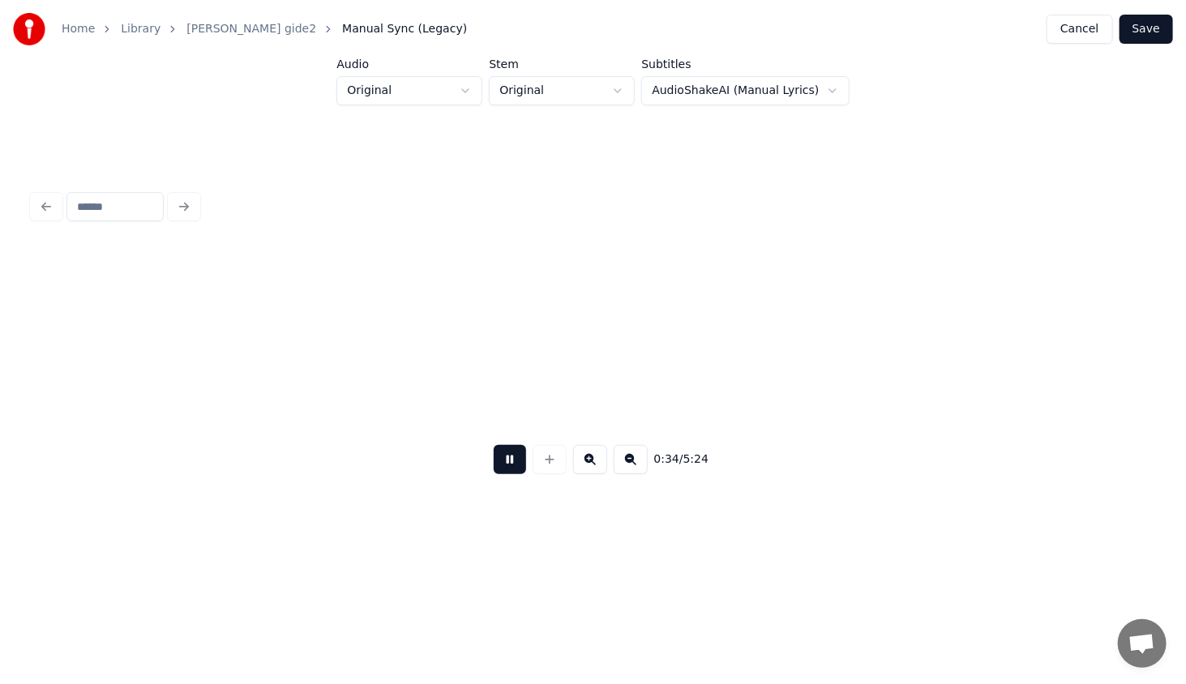
scroll to position [0, 1123]
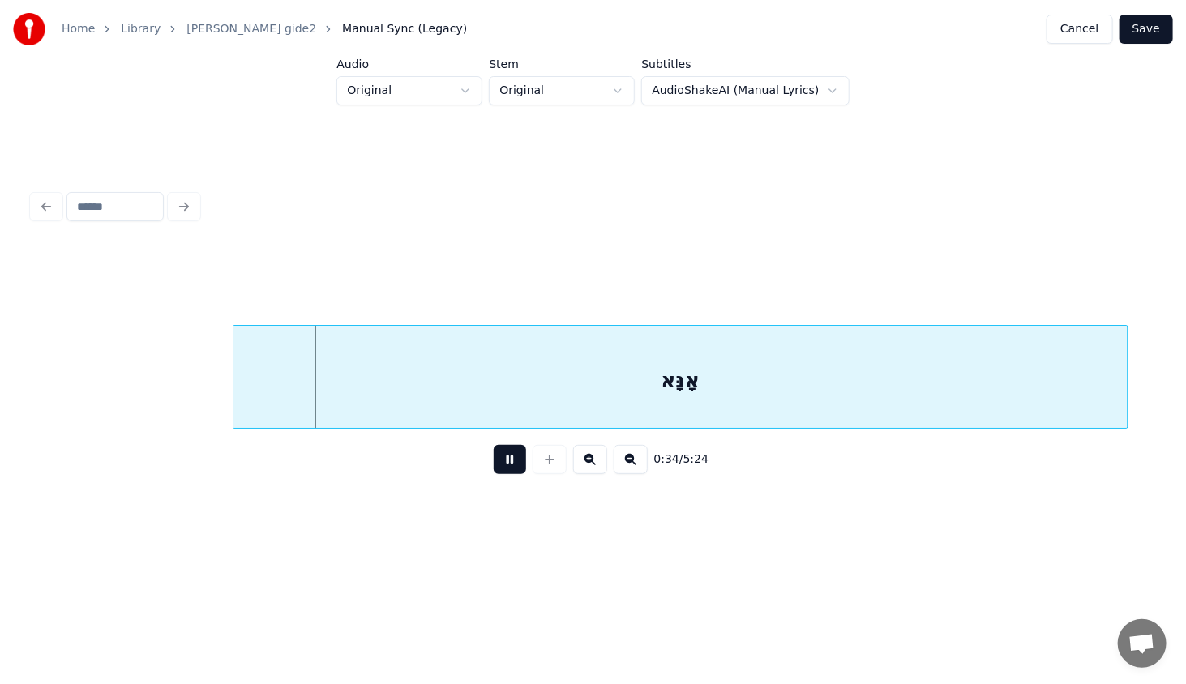
click at [630, 461] on button at bounding box center [631, 459] width 34 height 29
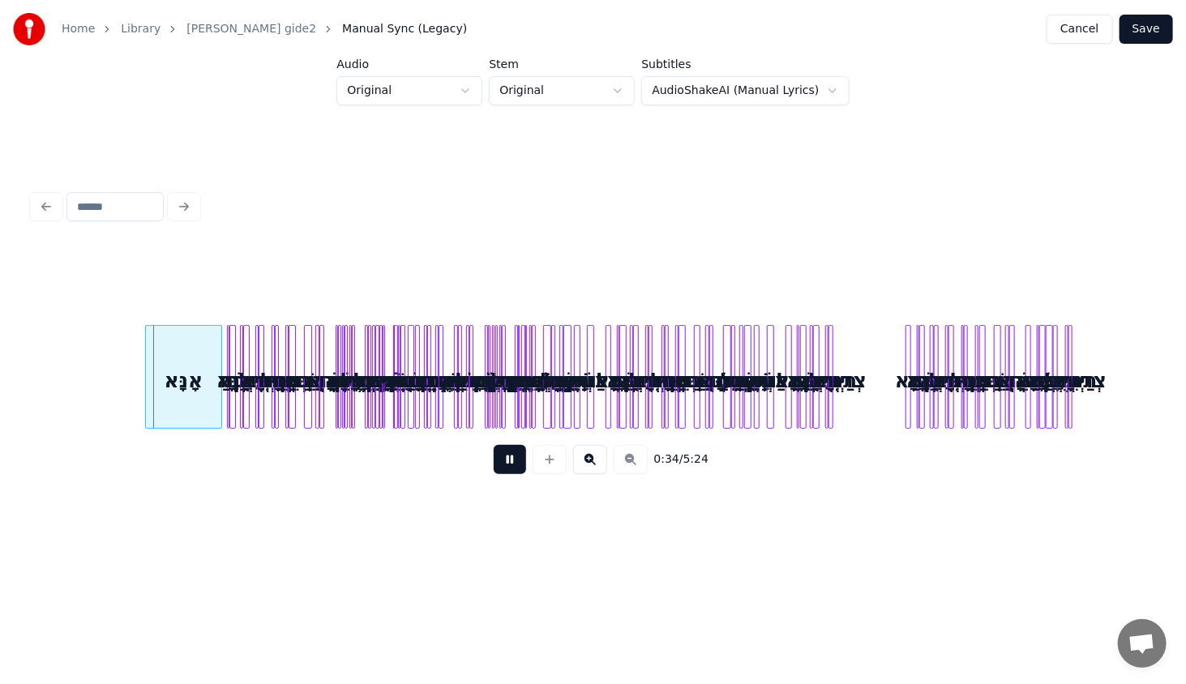
scroll to position [0, 0]
click at [591, 461] on button at bounding box center [590, 459] width 34 height 29
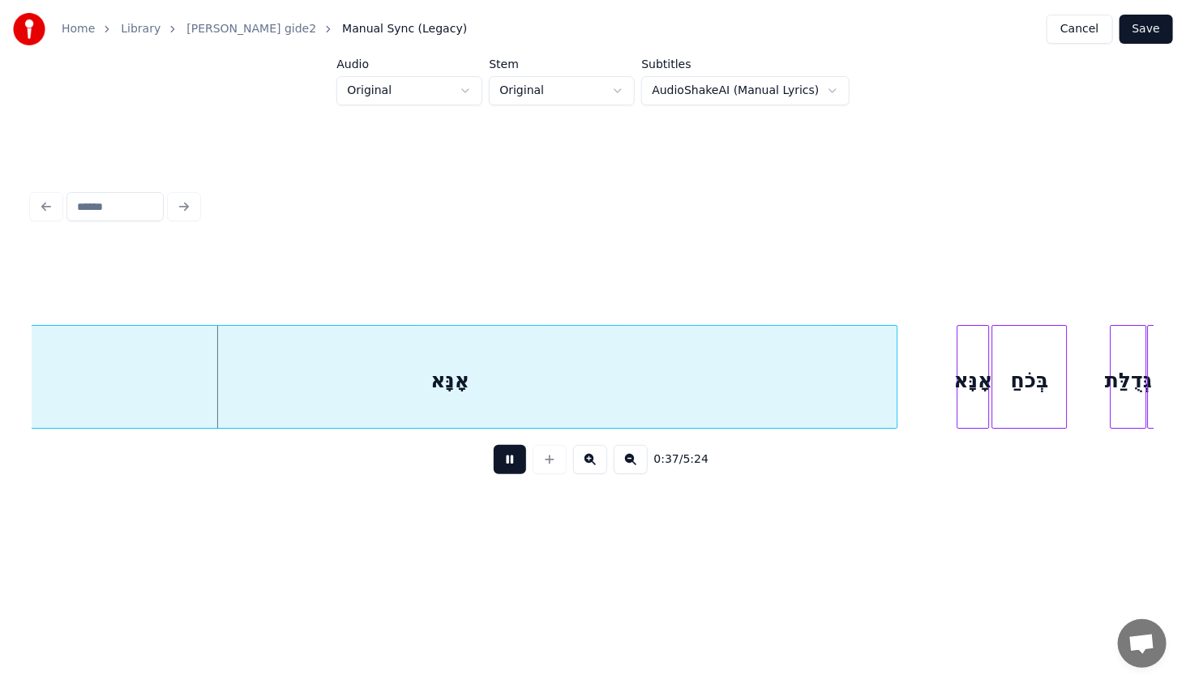
click at [582, 378] on div "אָנָּא" at bounding box center [450, 381] width 895 height 110
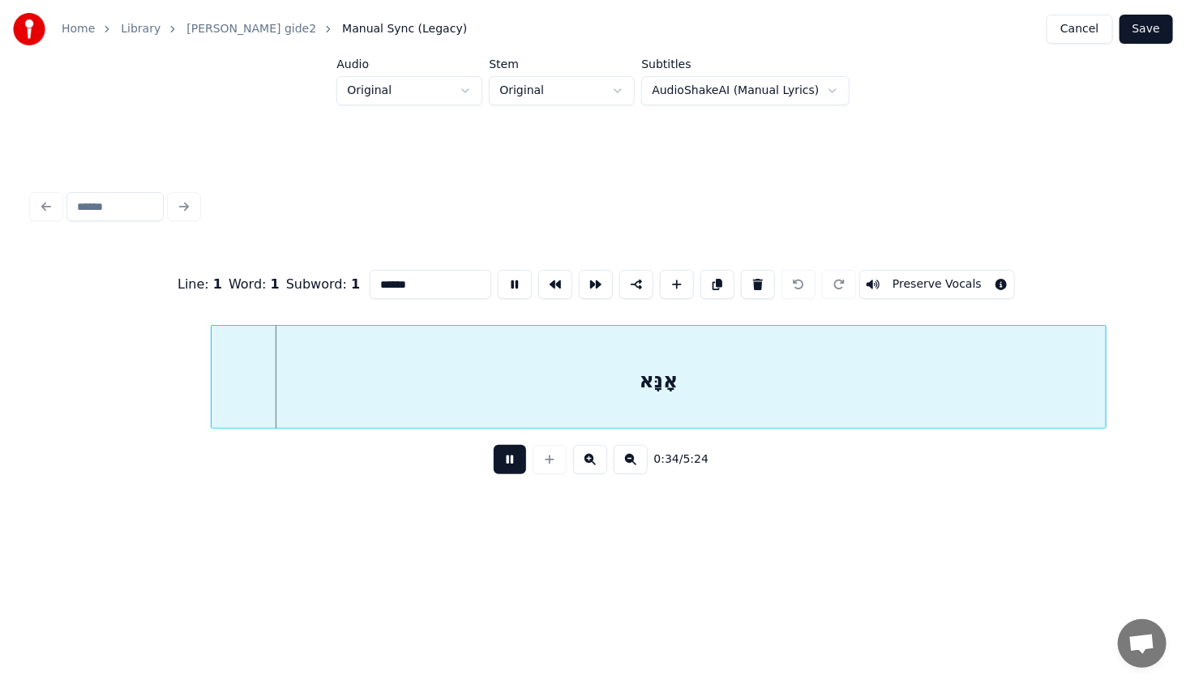
scroll to position [0, 1156]
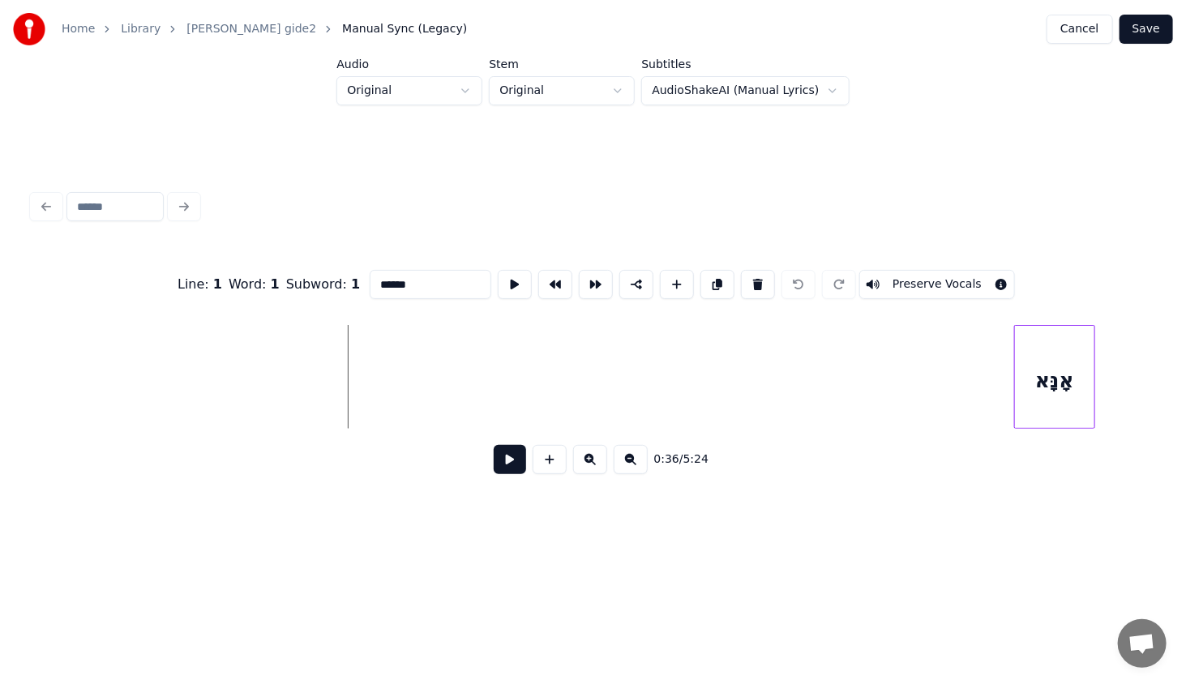
click at [1016, 388] on div at bounding box center [1017, 377] width 5 height 102
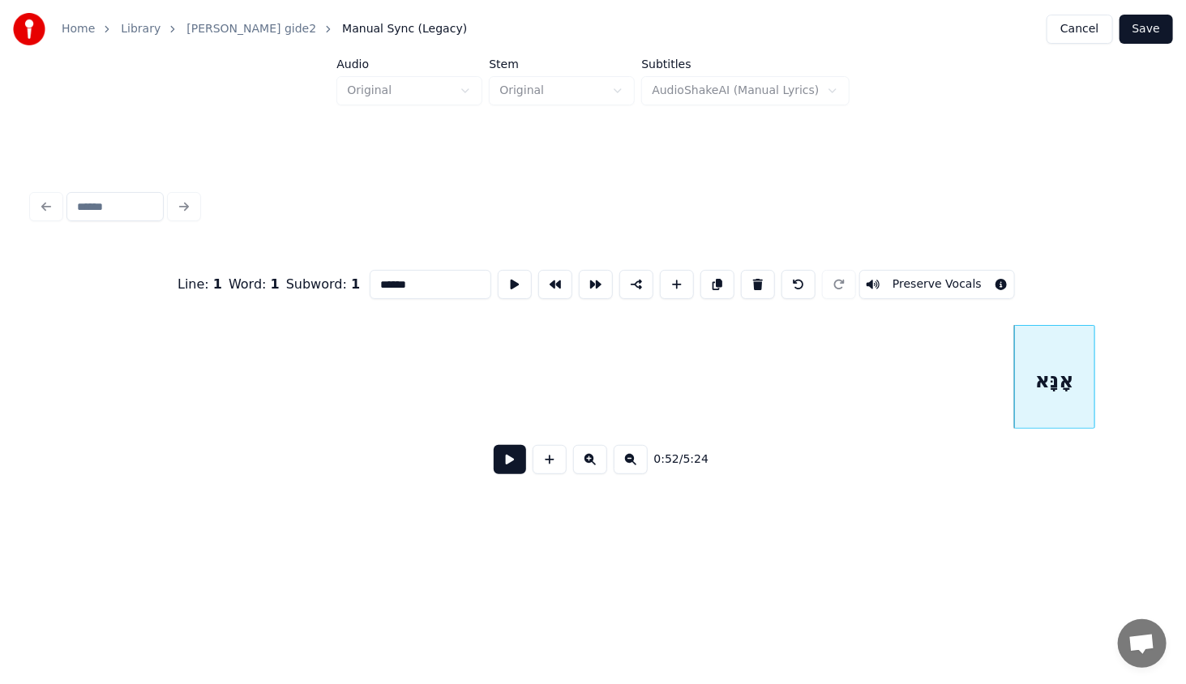
click at [477, 487] on div "0:52 / 5:24" at bounding box center [593, 460] width 1122 height 62
click at [512, 474] on button at bounding box center [510, 459] width 32 height 29
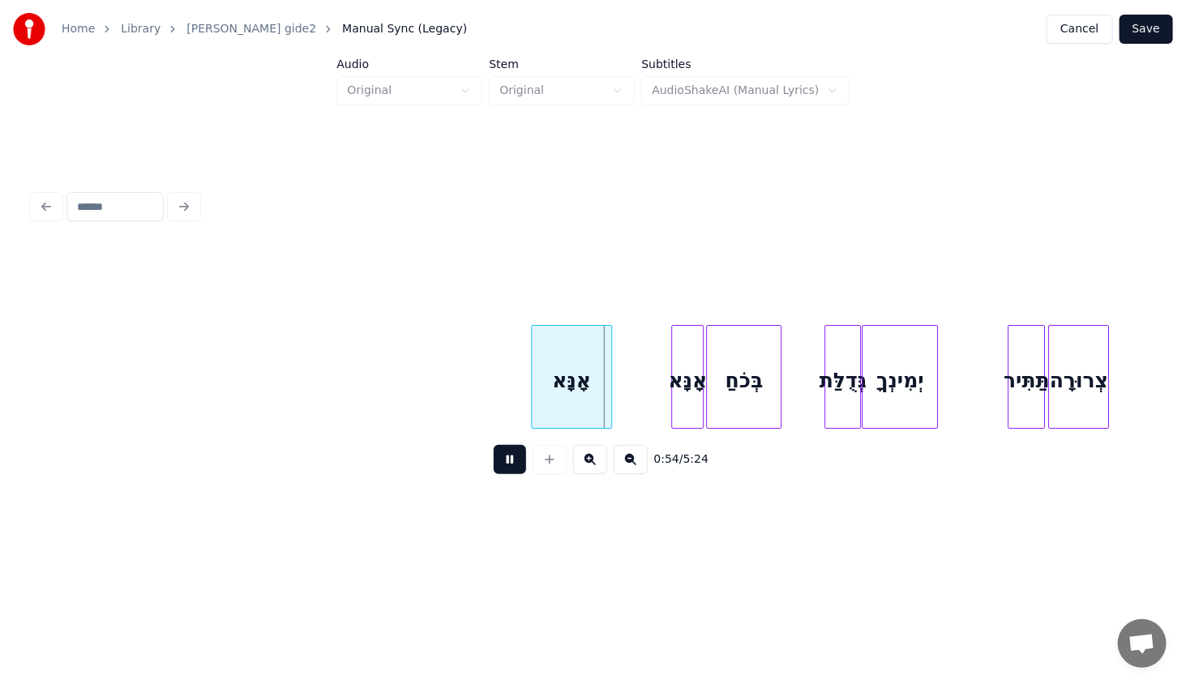
scroll to position [0, 1674]
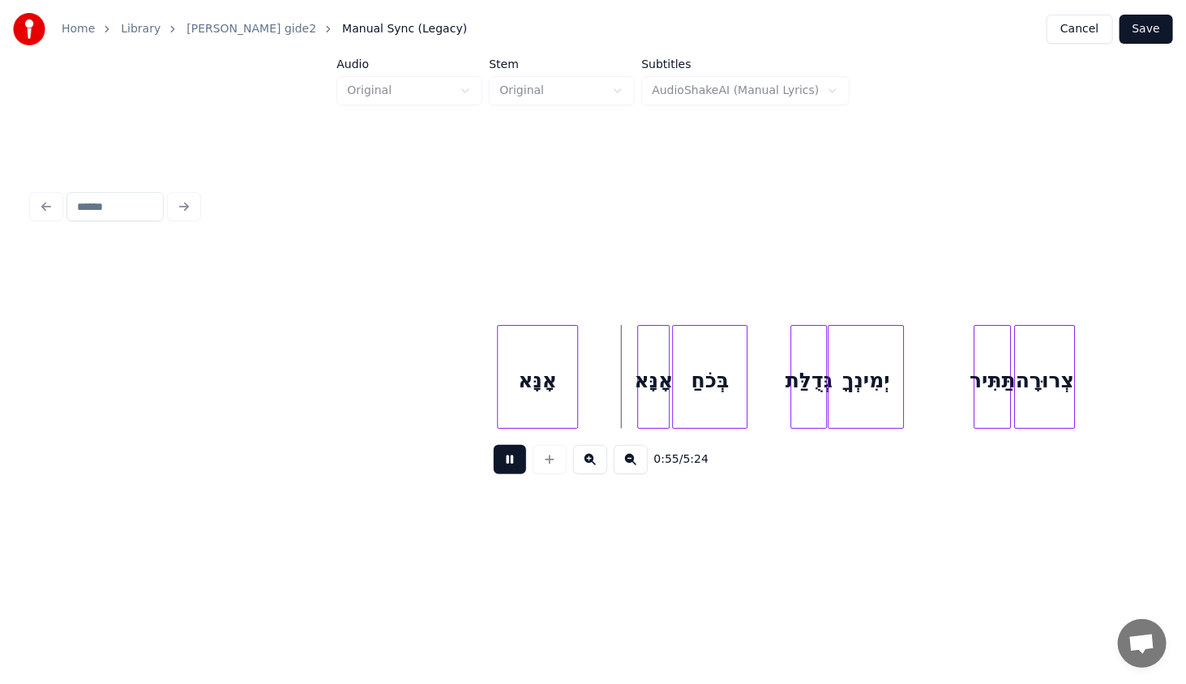
click at [500, 397] on div at bounding box center [500, 377] width 5 height 102
click at [582, 403] on div at bounding box center [581, 377] width 5 height 102
click at [1144, 28] on button "Save" at bounding box center [1147, 29] width 54 height 29
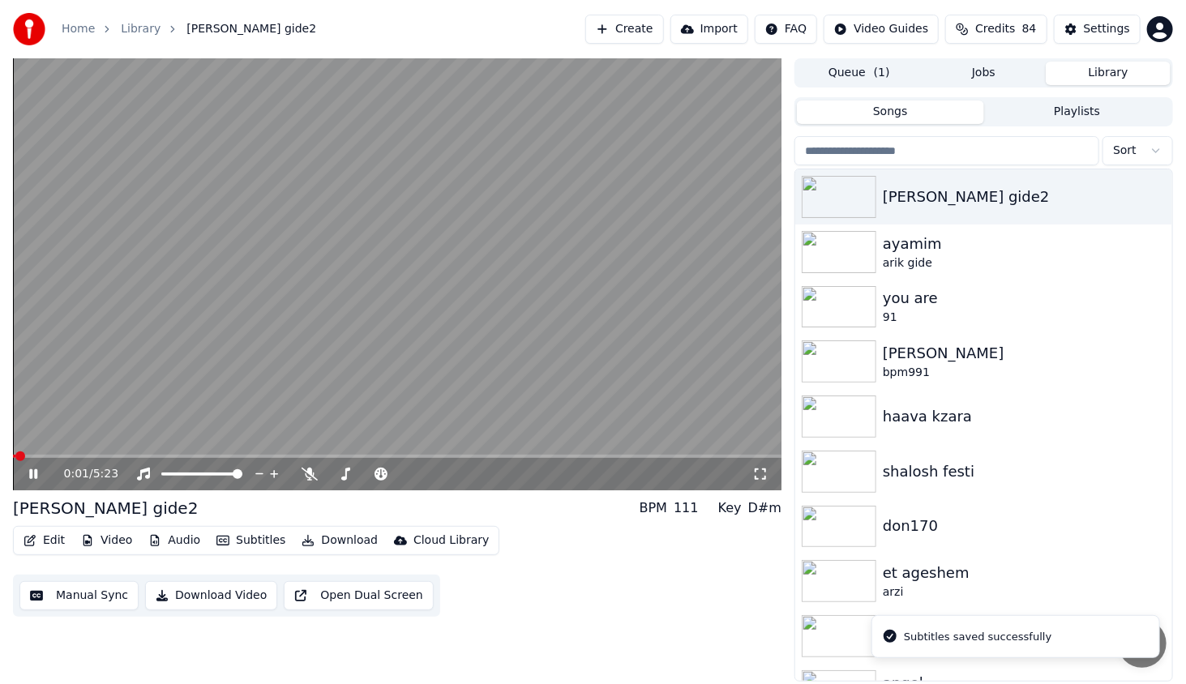
click at [56, 453] on video at bounding box center [397, 274] width 769 height 432
click at [29, 485] on div "0:01 / 5:23" at bounding box center [397, 474] width 769 height 32
click at [36, 469] on icon at bounding box center [45, 474] width 38 height 13
click at [67, 455] on span at bounding box center [397, 456] width 769 height 3
click at [91, 453] on video at bounding box center [397, 274] width 769 height 432
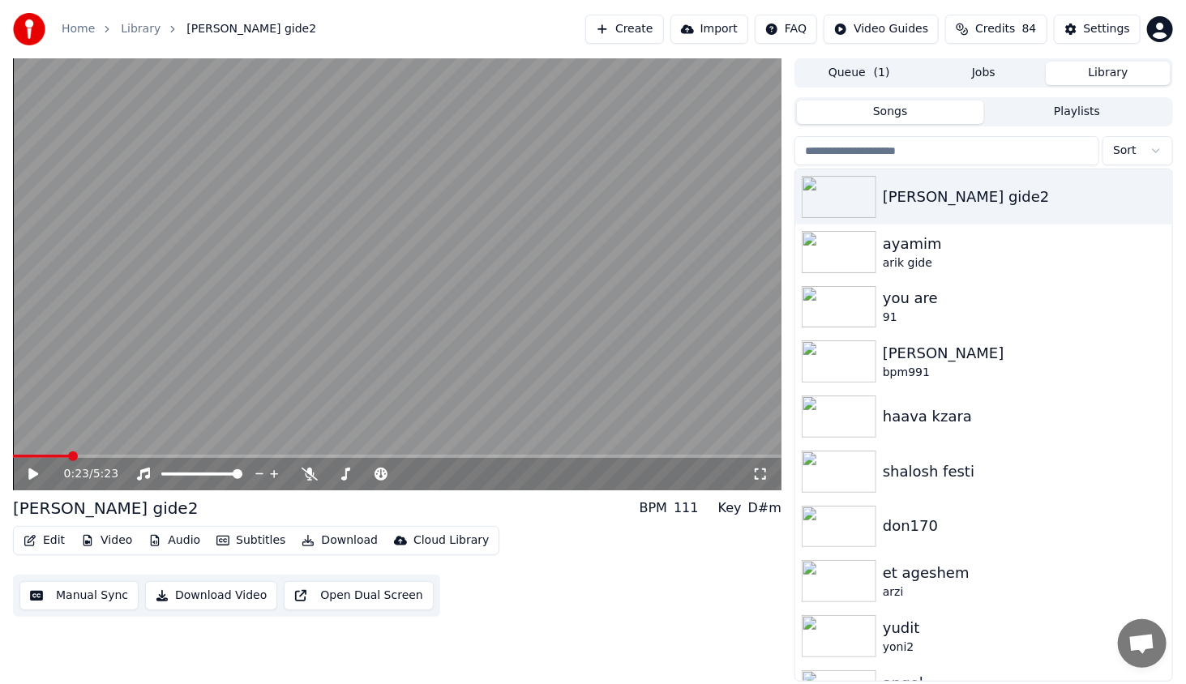
click at [94, 456] on span at bounding box center [397, 456] width 769 height 3
click at [33, 474] on icon at bounding box center [33, 474] width 10 height 11
click at [117, 455] on span at bounding box center [397, 456] width 769 height 3
click at [137, 457] on span at bounding box center [397, 456] width 769 height 3
click at [154, 455] on span at bounding box center [397, 456] width 769 height 3
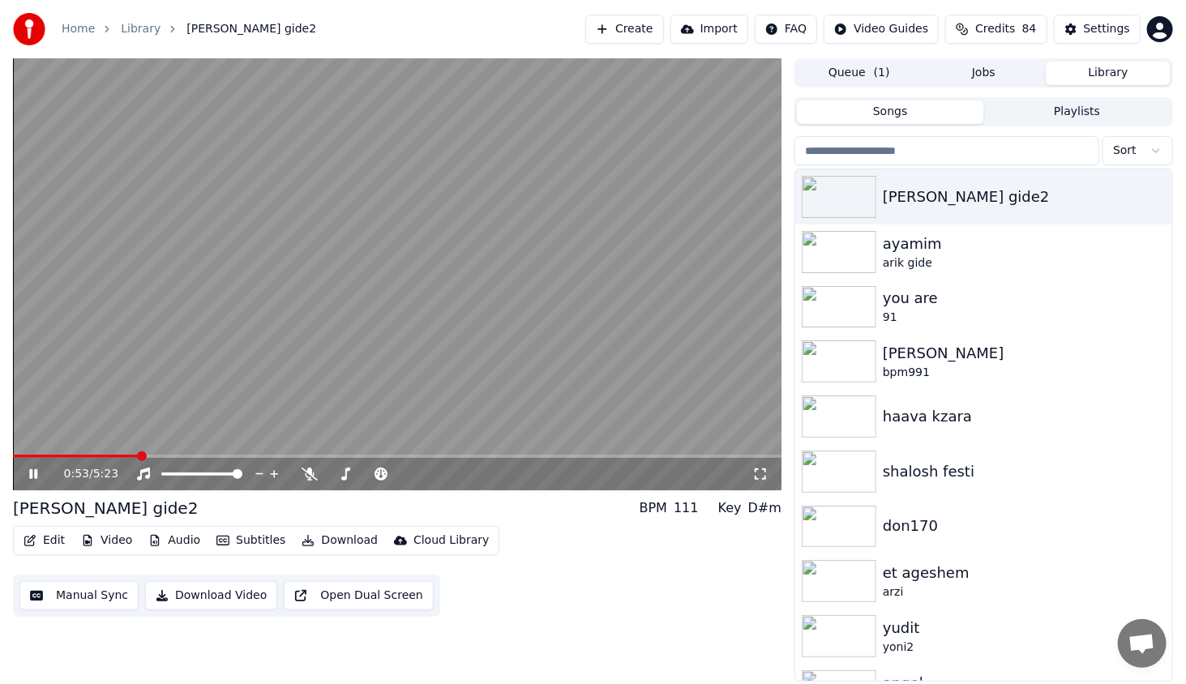
click at [139, 457] on span at bounding box center [76, 456] width 126 height 3
click at [130, 457] on span at bounding box center [72, 456] width 118 height 3
click at [593, 454] on video at bounding box center [397, 274] width 769 height 432
click at [43, 469] on icon at bounding box center [45, 474] width 38 height 13
click at [598, 457] on span at bounding box center [397, 456] width 769 height 3
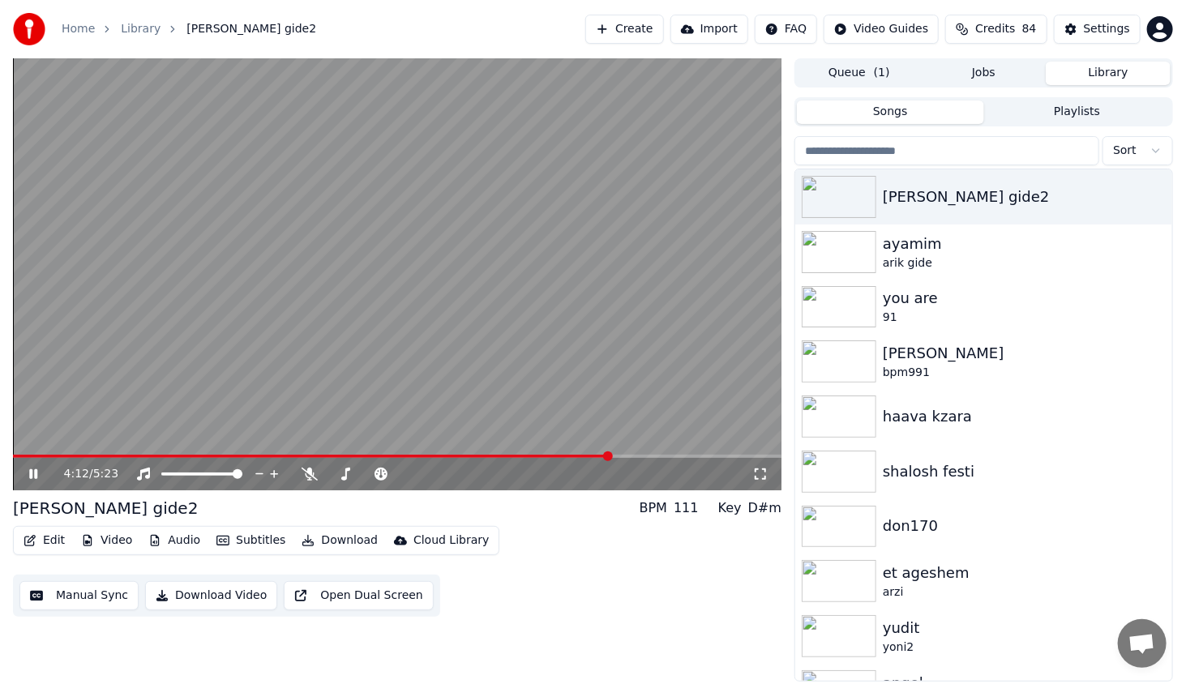
click at [611, 455] on span at bounding box center [397, 456] width 769 height 3
click at [617, 456] on span at bounding box center [397, 456] width 769 height 3
click at [614, 454] on span at bounding box center [617, 457] width 10 height 10
click at [602, 456] on span at bounding box center [307, 456] width 589 height 3
click at [39, 481] on div "4:56 / 5:23" at bounding box center [397, 474] width 756 height 16
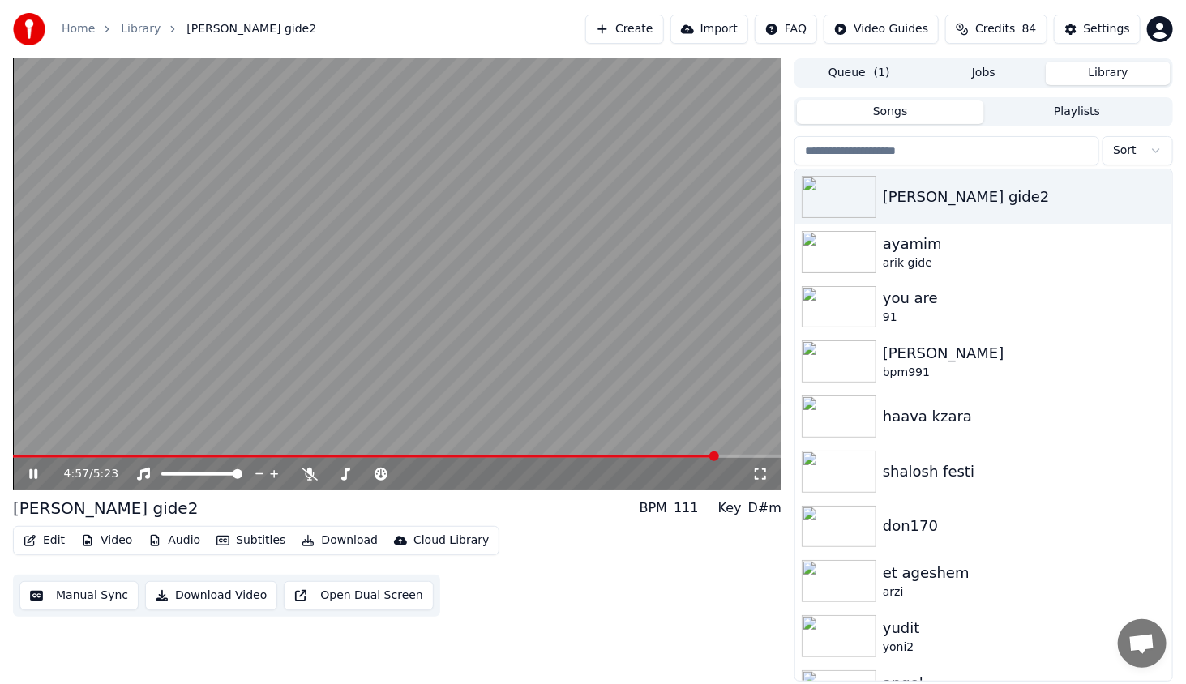
click at [36, 478] on icon at bounding box center [33, 475] width 8 height 10
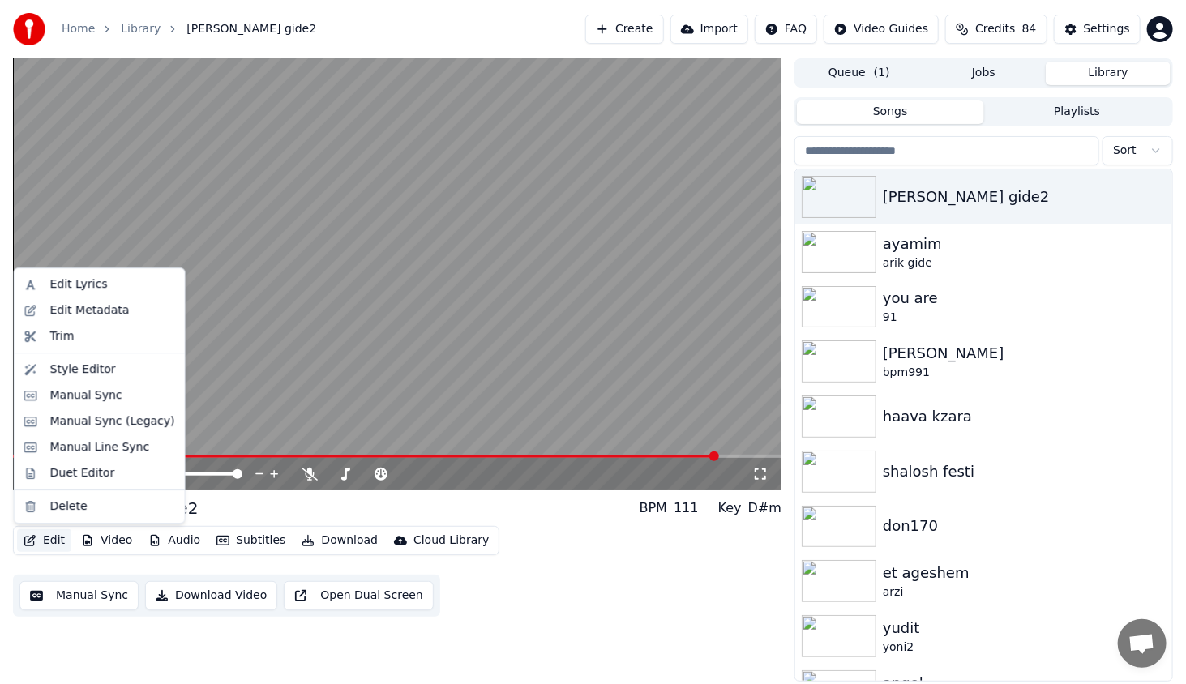
click at [27, 533] on button "Edit" at bounding box center [44, 541] width 54 height 23
click at [80, 425] on div "Manual Sync (Legacy)" at bounding box center [112, 422] width 125 height 16
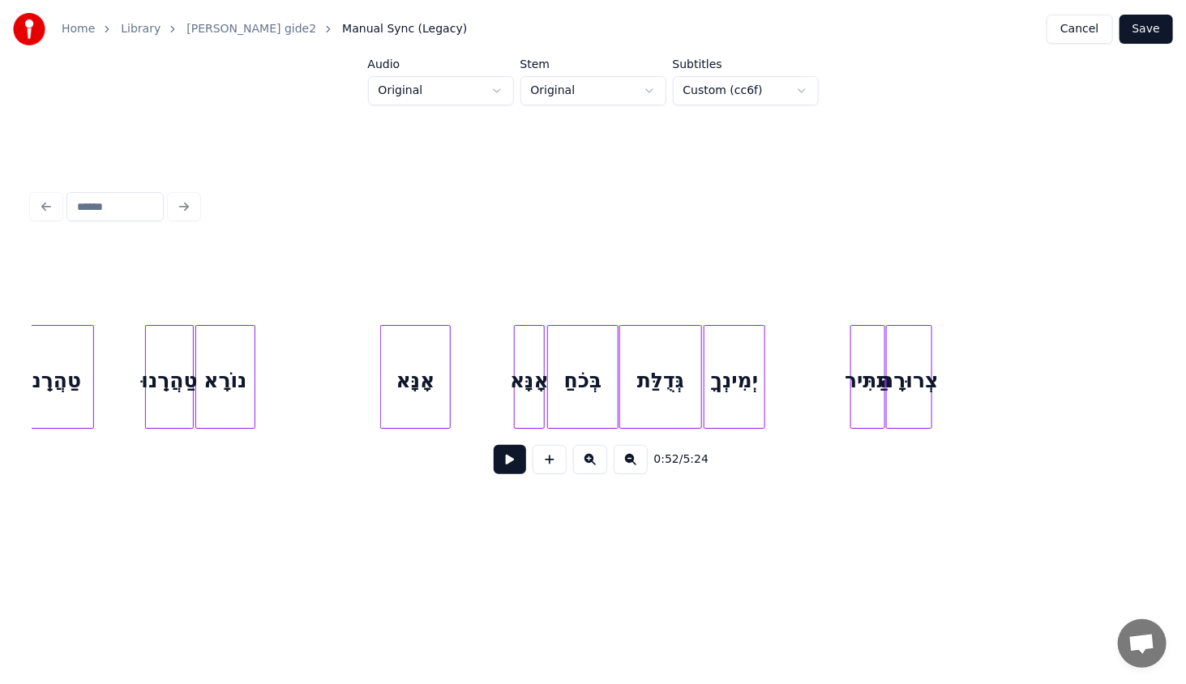
scroll to position [0, 11307]
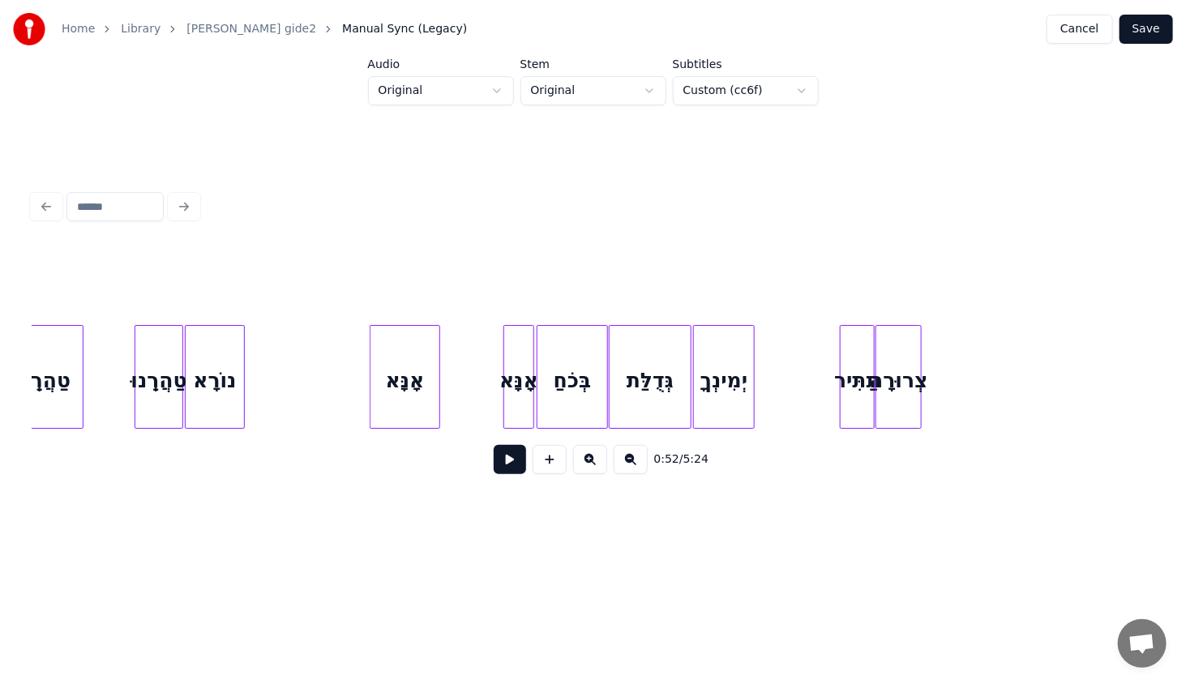
click at [521, 393] on div "אָנָּא" at bounding box center [518, 381] width 29 height 110
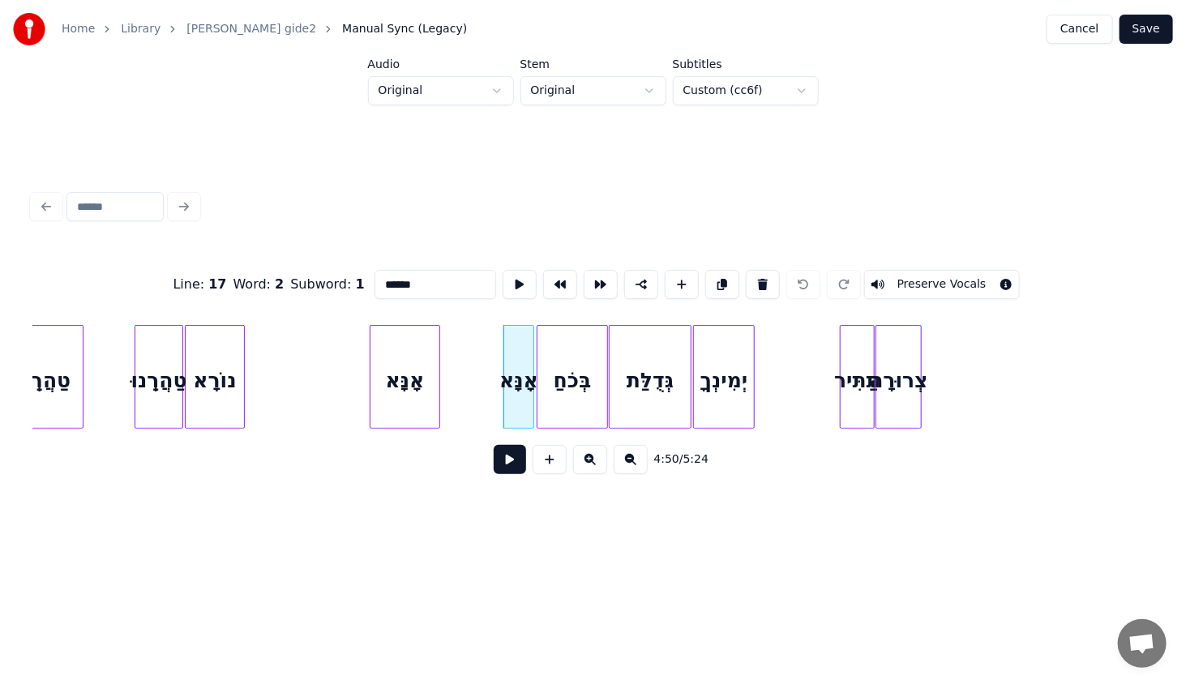
click at [506, 462] on button at bounding box center [510, 459] width 32 height 29
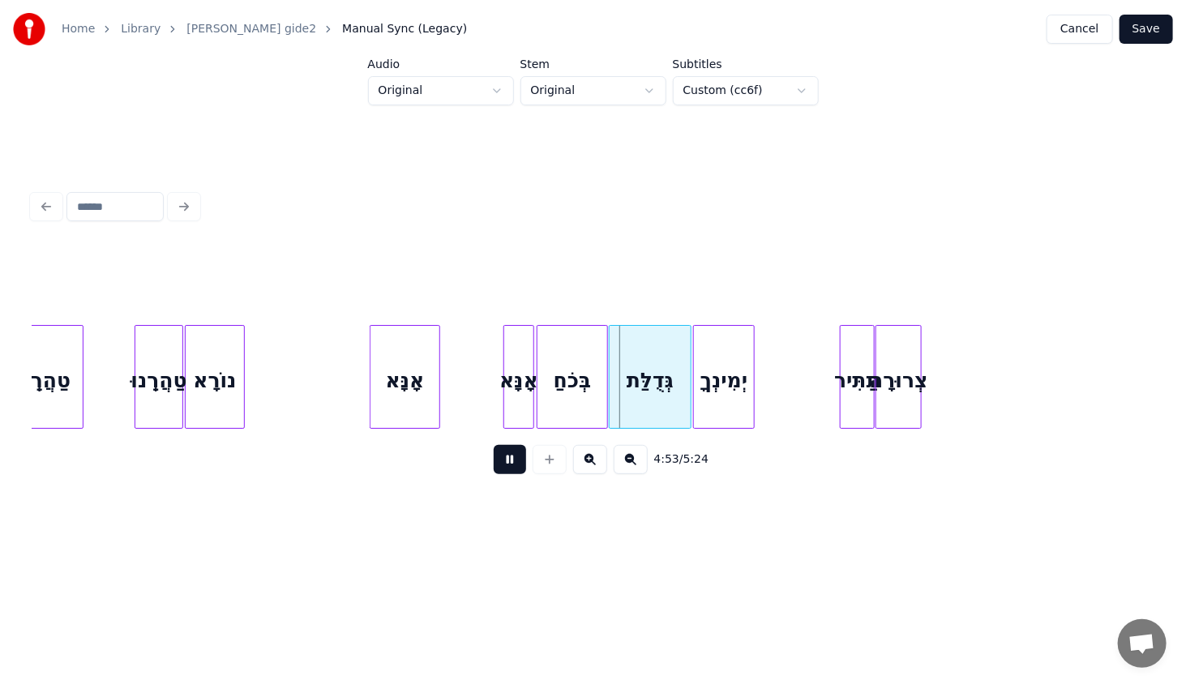
click at [506, 462] on button at bounding box center [510, 459] width 32 height 29
click at [646, 376] on div "גְּדֻלַּת" at bounding box center [650, 381] width 81 height 110
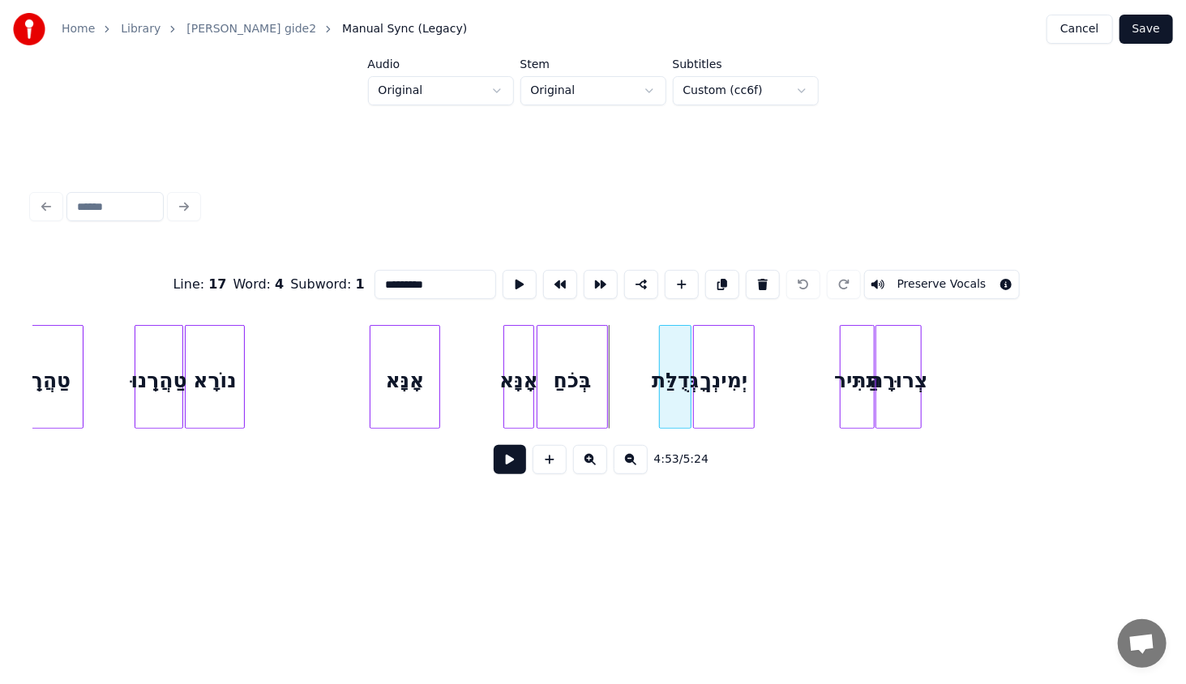
click at [661, 418] on div at bounding box center [662, 377] width 5 height 102
click at [598, 400] on div "בְּכֹחַ" at bounding box center [573, 381] width 70 height 110
type input "*******"
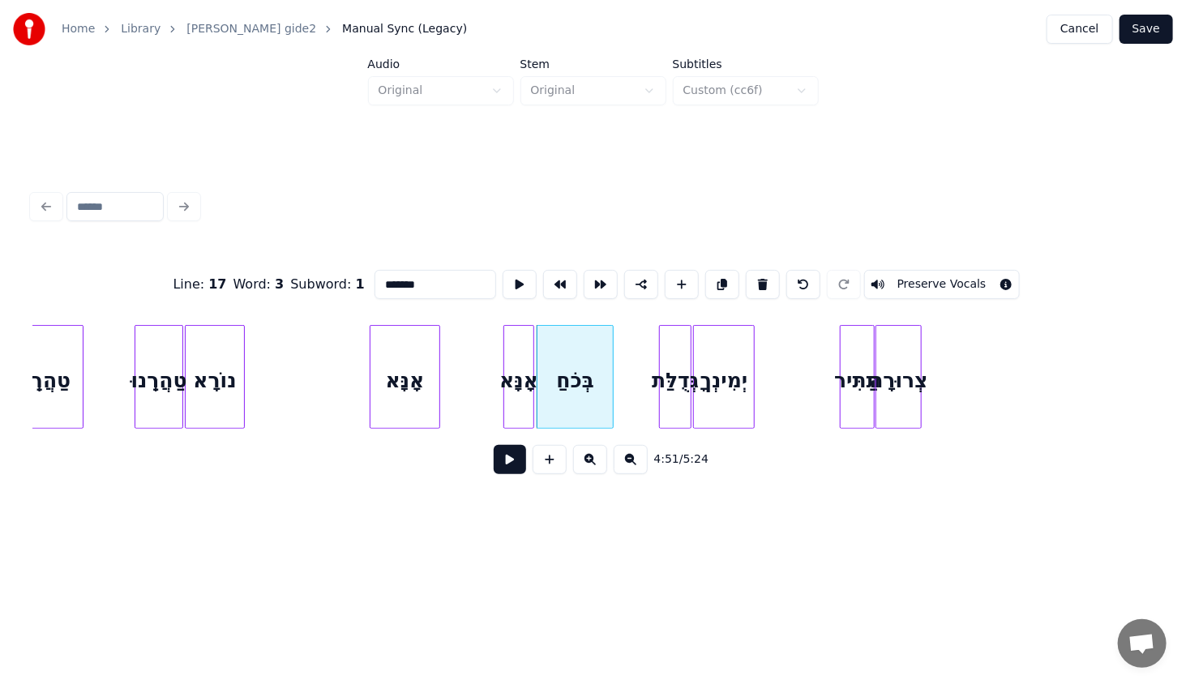
click at [613, 409] on div at bounding box center [610, 377] width 5 height 102
click at [553, 406] on div "בְּכֹחַ" at bounding box center [577, 381] width 79 height 110
click at [516, 466] on button at bounding box center [510, 459] width 32 height 29
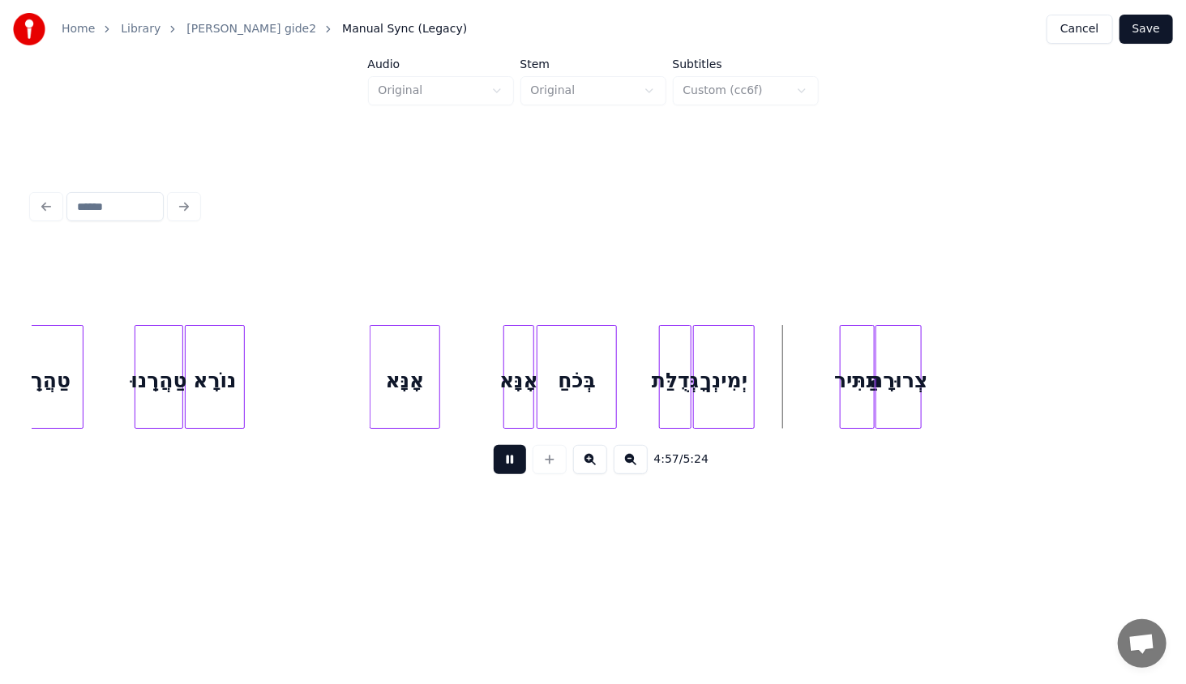
click at [498, 474] on button at bounding box center [510, 459] width 32 height 29
click at [1148, 33] on button "Save" at bounding box center [1147, 29] width 54 height 29
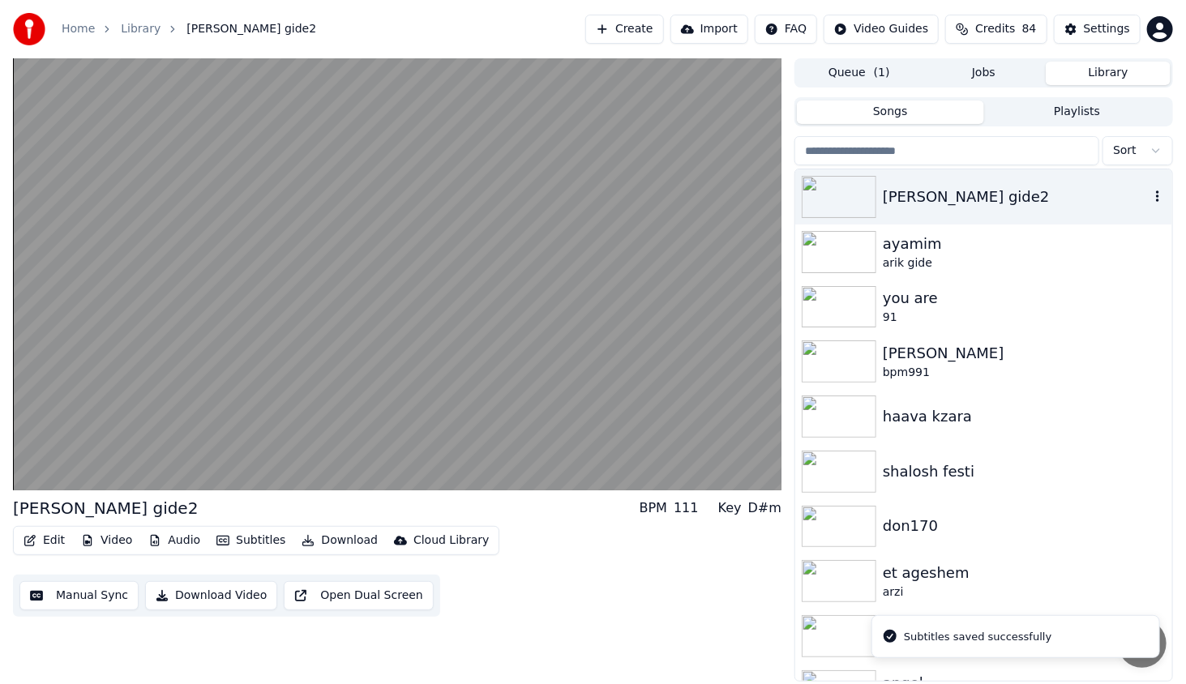
click at [860, 204] on img at bounding box center [839, 197] width 75 height 42
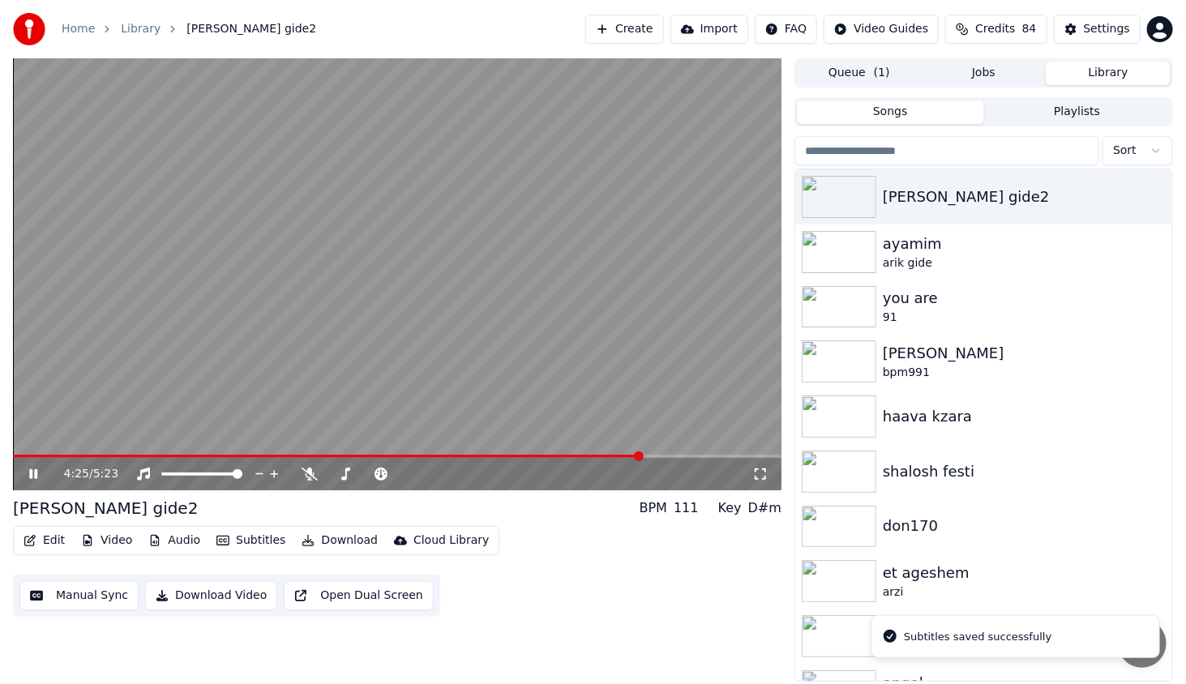
click at [642, 456] on span at bounding box center [397, 456] width 769 height 3
click at [680, 455] on span at bounding box center [397, 456] width 769 height 3
click at [701, 457] on span at bounding box center [397, 456] width 769 height 3
click at [604, 455] on span at bounding box center [308, 456] width 591 height 3
click at [631, 454] on video at bounding box center [397, 274] width 769 height 432
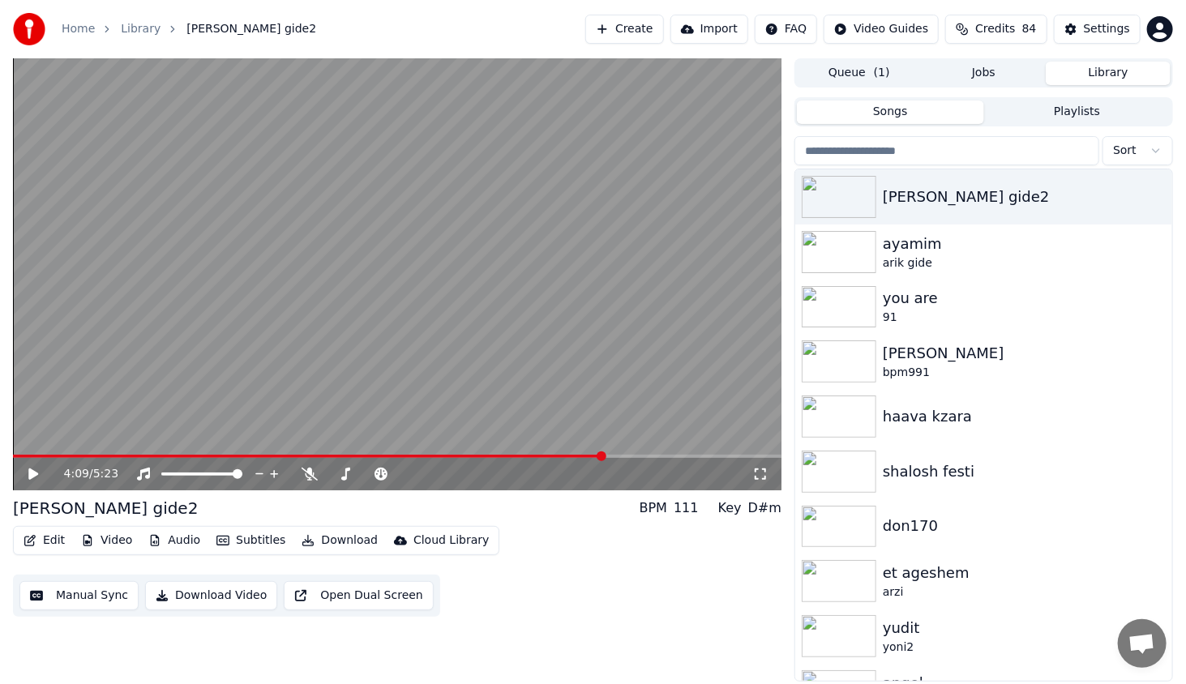
click at [636, 458] on span at bounding box center [397, 456] width 769 height 3
click at [33, 483] on div "4:23 / 5:23" at bounding box center [397, 474] width 756 height 16
click at [33, 477] on icon at bounding box center [33, 474] width 10 height 11
click at [659, 456] on div "4:24 / 5:23" at bounding box center [397, 274] width 769 height 432
click at [664, 458] on div "4:24 / 5:23" at bounding box center [397, 474] width 769 height 32
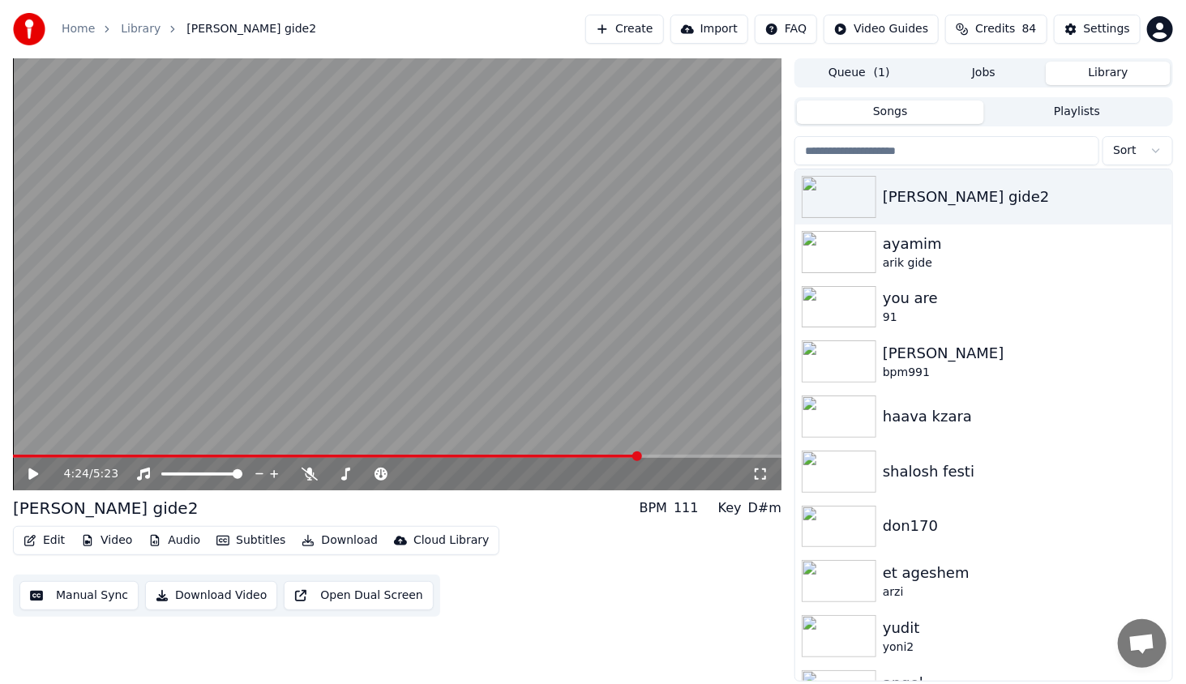
click at [666, 456] on span at bounding box center [397, 456] width 769 height 3
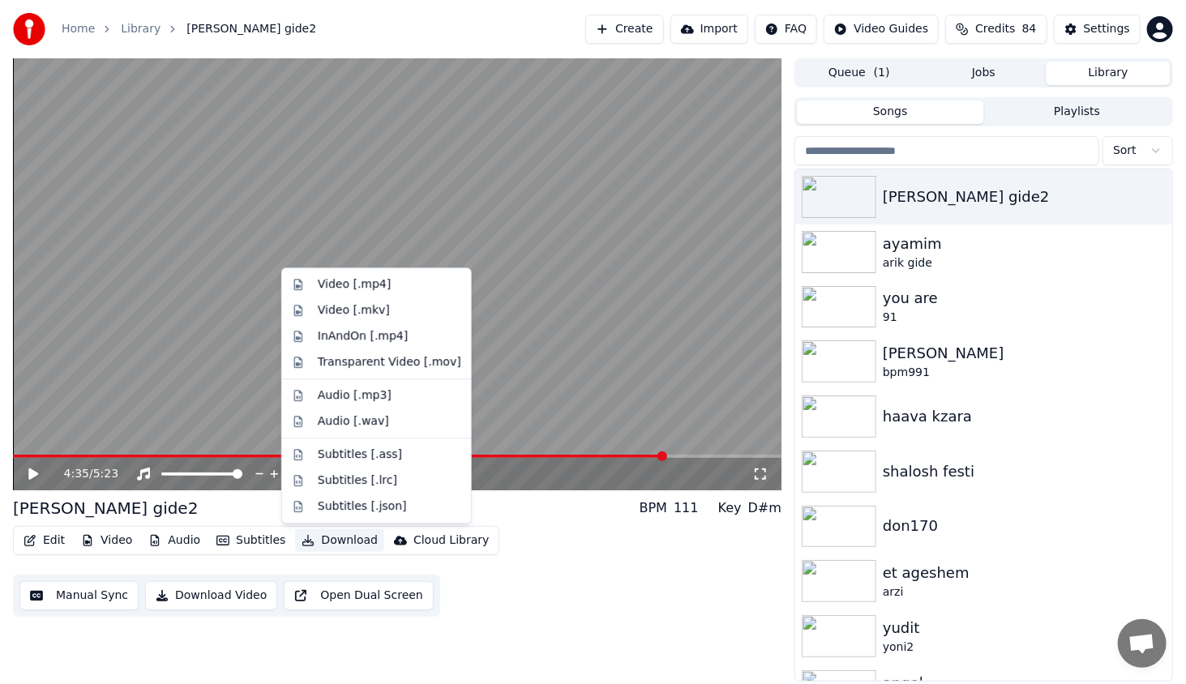
click at [351, 539] on button "Download" at bounding box center [339, 541] width 89 height 23
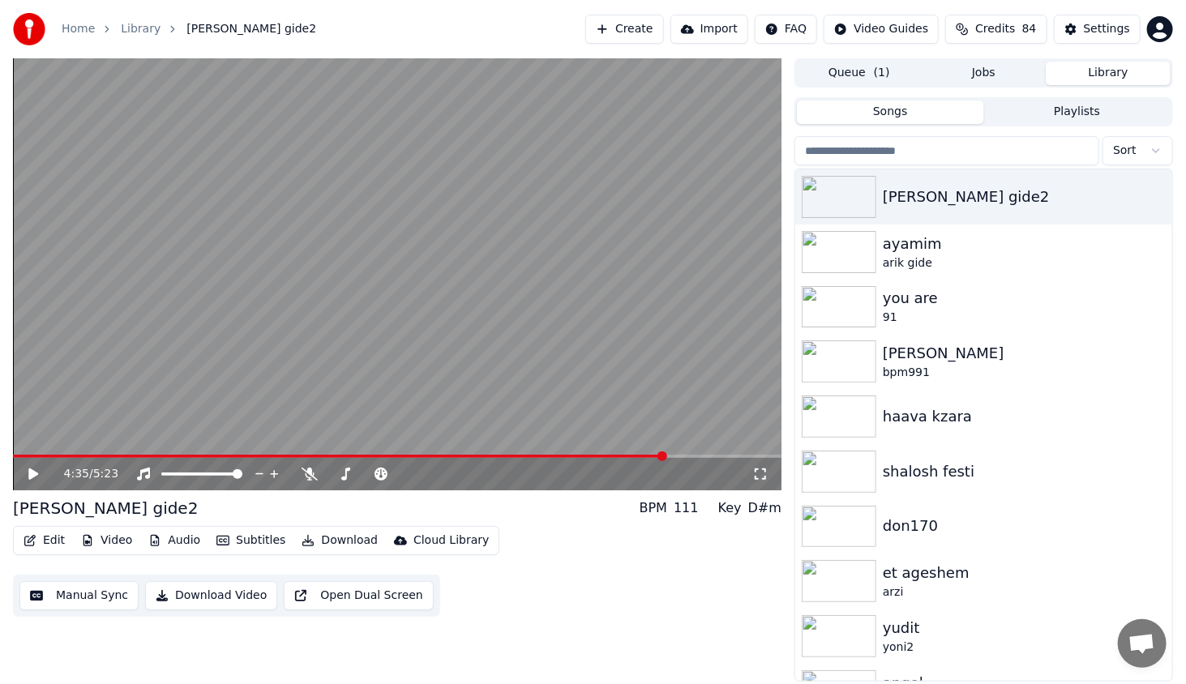
click at [98, 499] on div "[PERSON_NAME] gide2" at bounding box center [105, 508] width 185 height 23
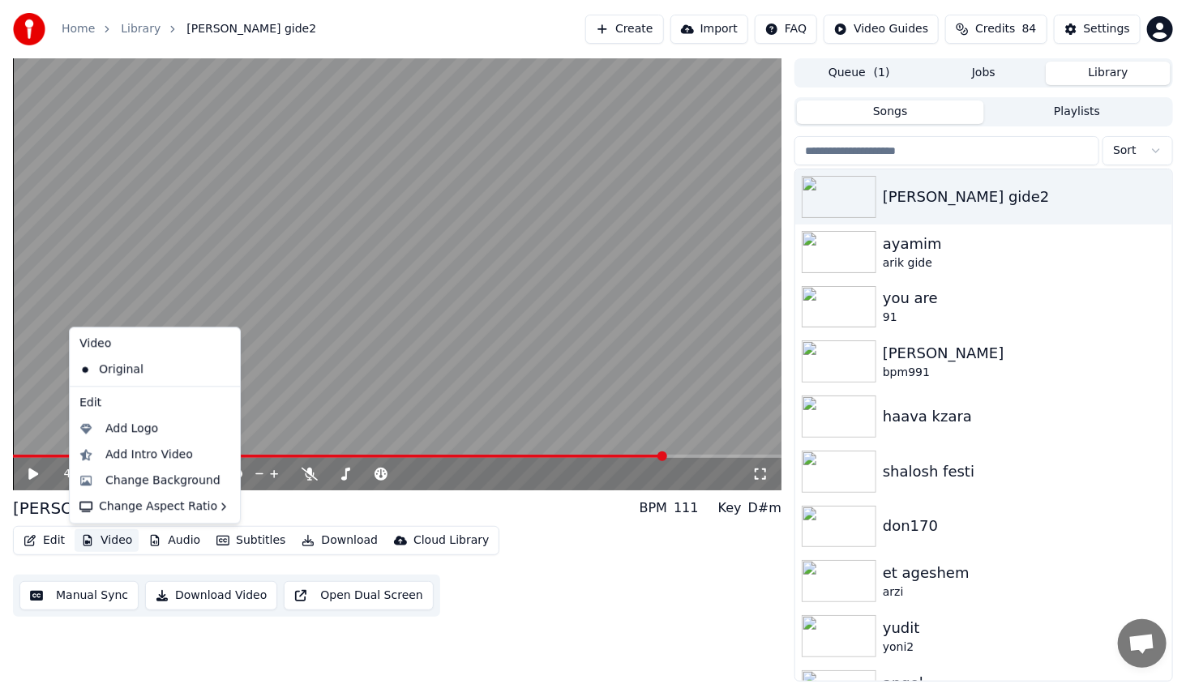
click at [120, 543] on button "Video" at bounding box center [107, 541] width 64 height 23
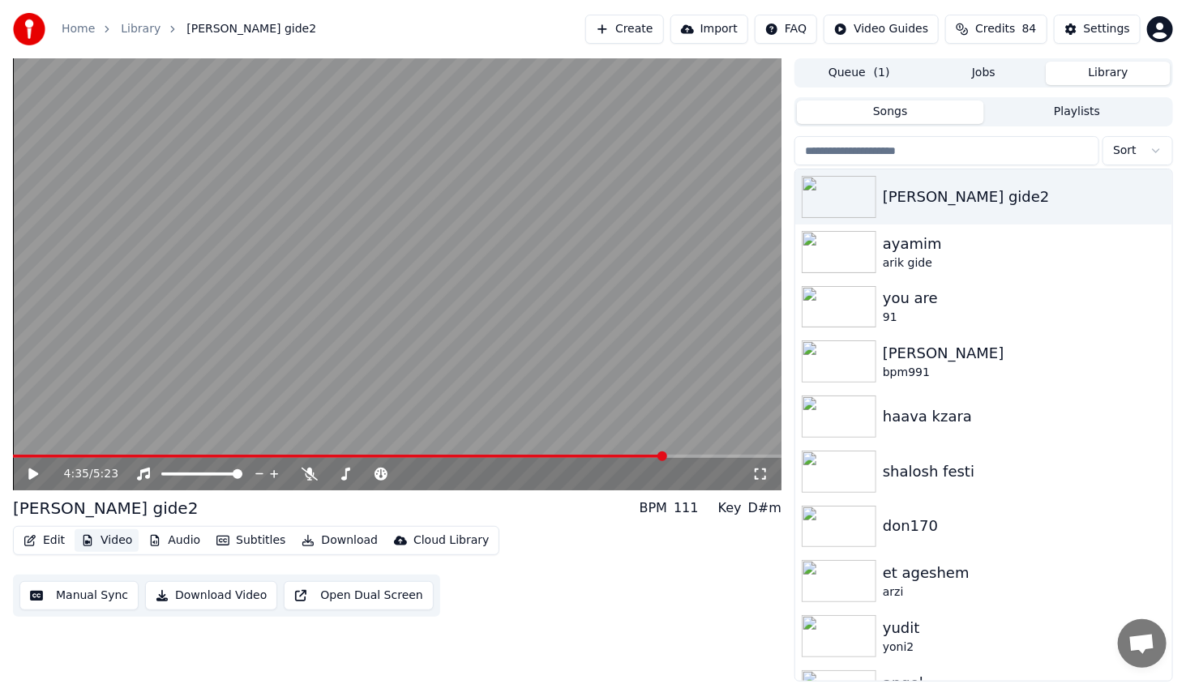
click at [114, 536] on button "Video" at bounding box center [107, 541] width 64 height 23
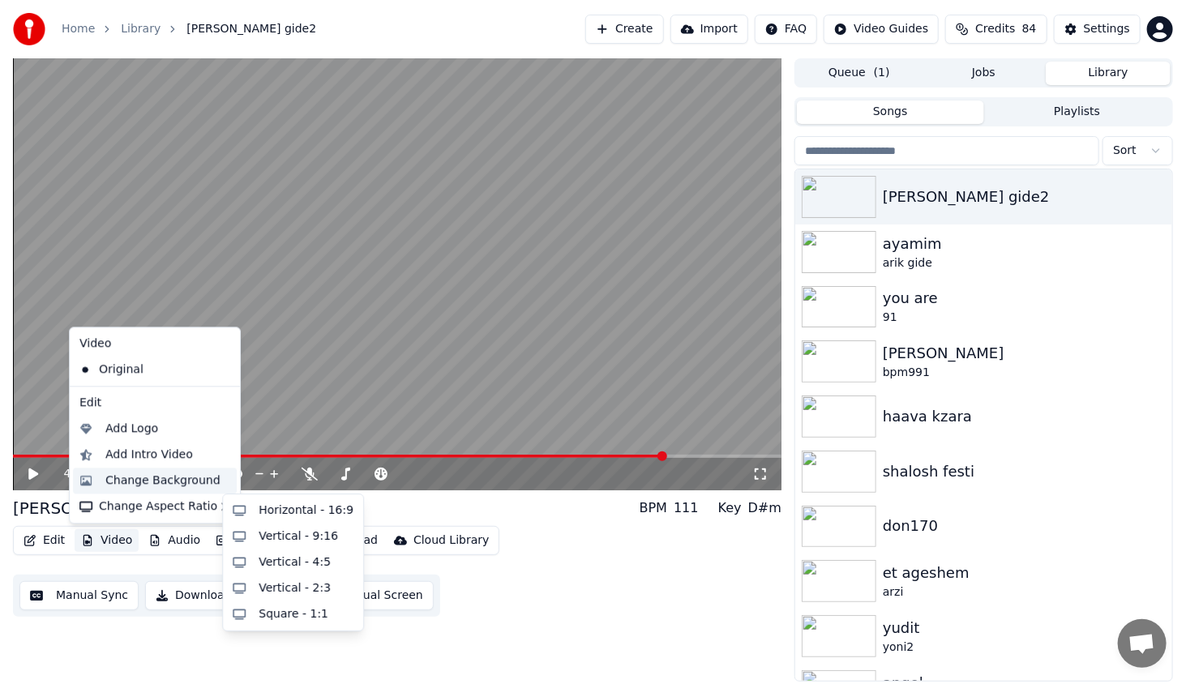
click at [140, 485] on div "Change Background" at bounding box center [162, 481] width 115 height 16
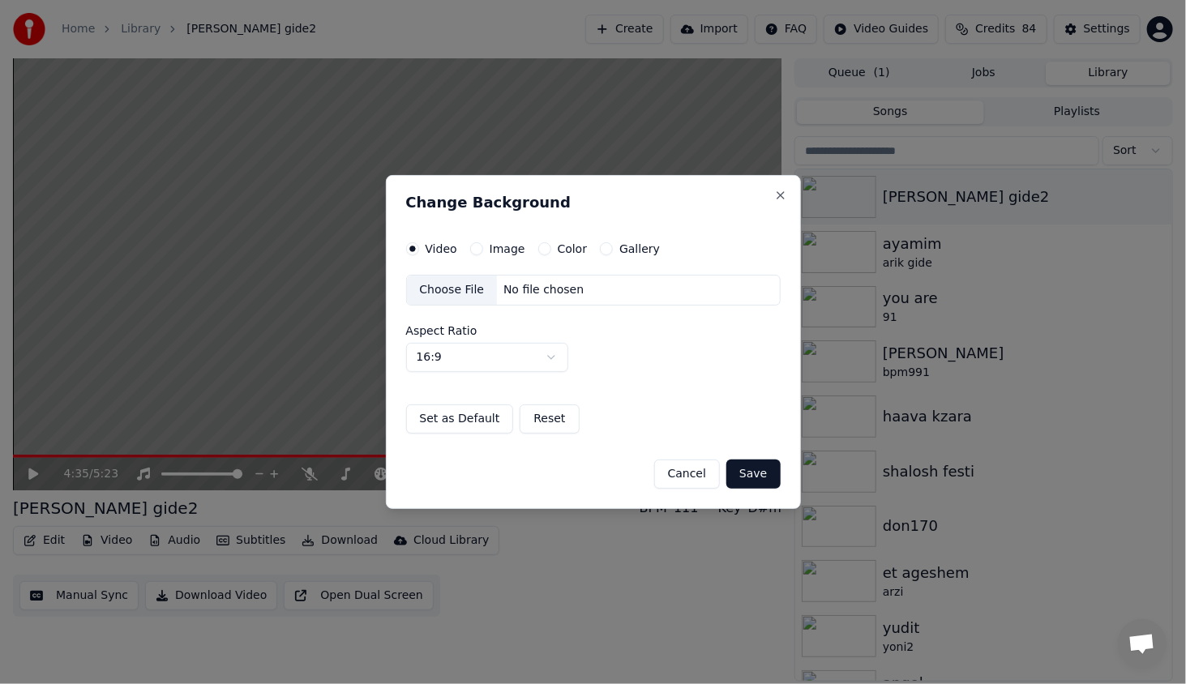
click at [540, 246] on button "Color" at bounding box center [545, 248] width 13 height 13
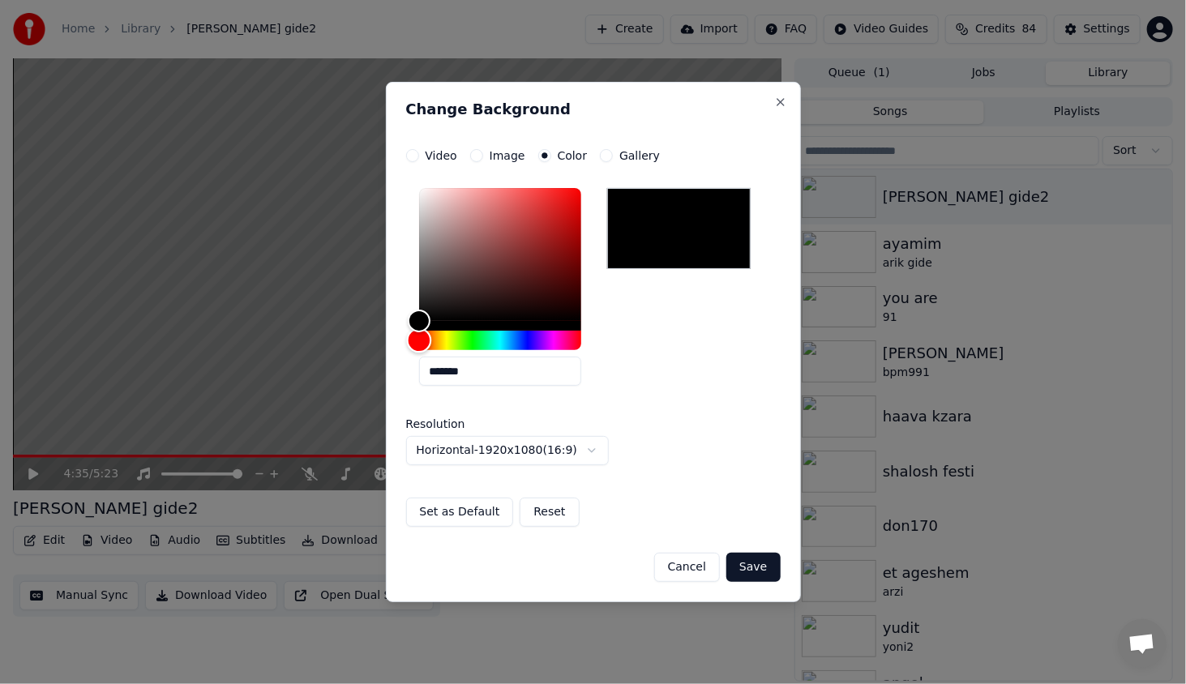
click at [477, 341] on div "Hue" at bounding box center [500, 340] width 162 height 19
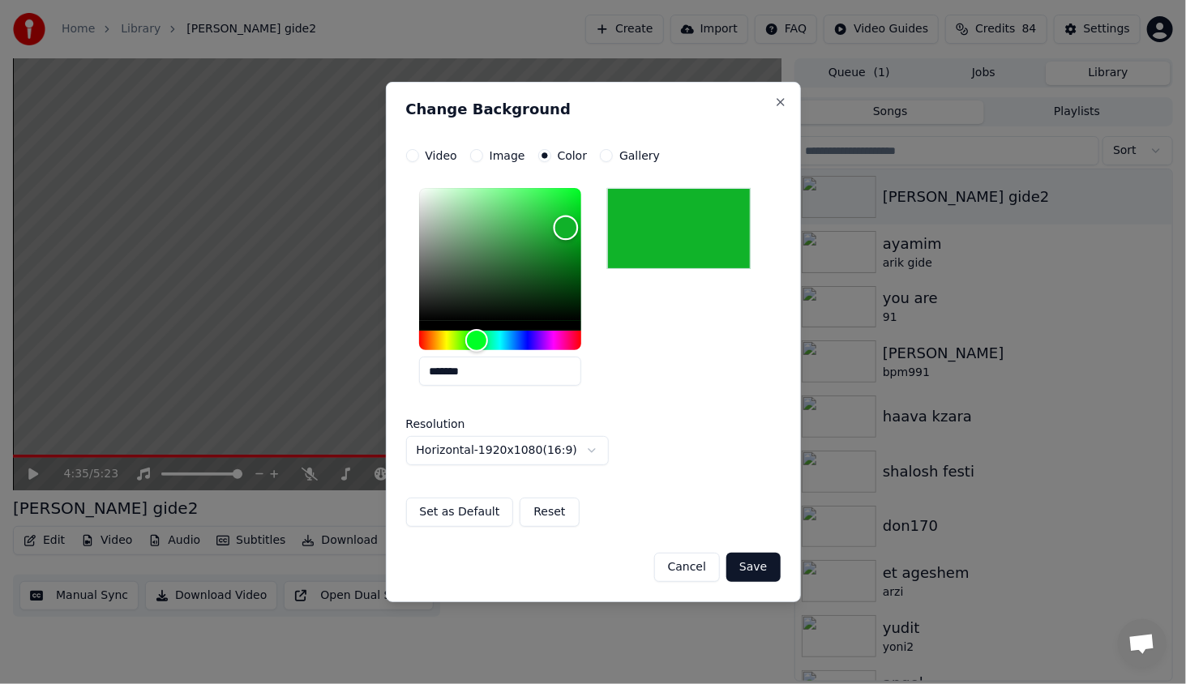
type input "*******"
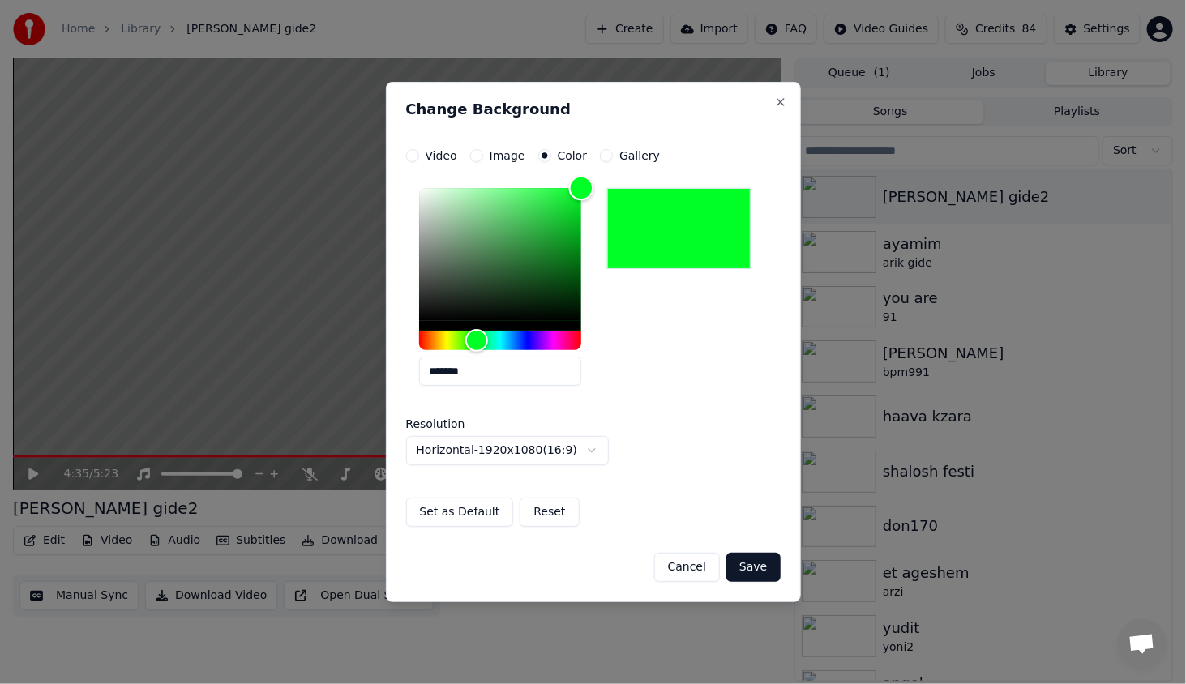
drag, startPoint x: 509, startPoint y: 295, endPoint x: 620, endPoint y: 125, distance: 203.3
click at [620, 125] on div "**********" at bounding box center [593, 342] width 415 height 521
click at [751, 563] on button "Save" at bounding box center [754, 567] width 54 height 29
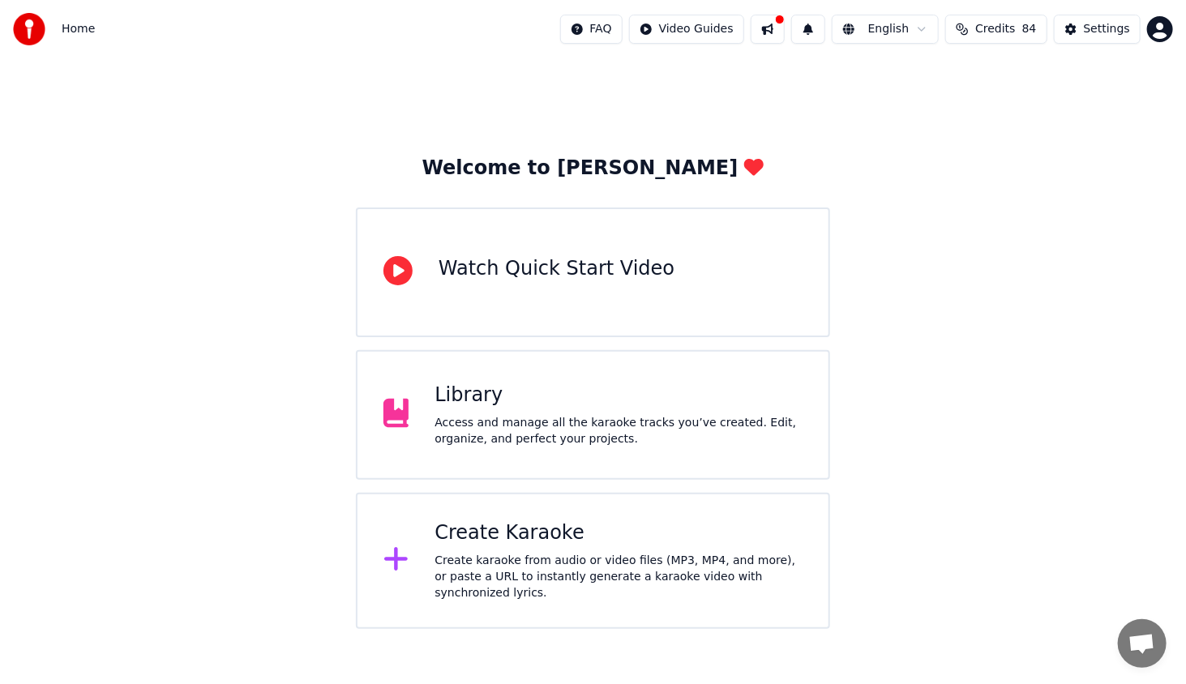
click at [666, 423] on div "Access and manage all the karaoke tracks you’ve created. Edit, organize, and pe…" at bounding box center [619, 431] width 368 height 32
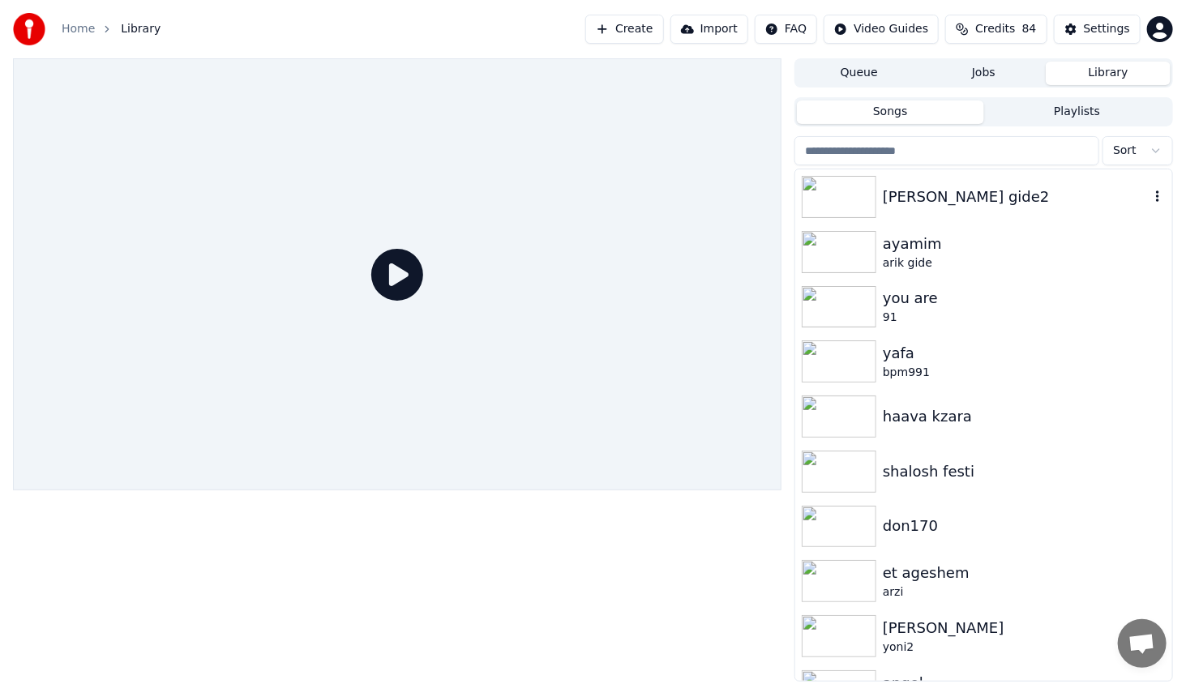
click at [860, 184] on img at bounding box center [839, 197] width 75 height 42
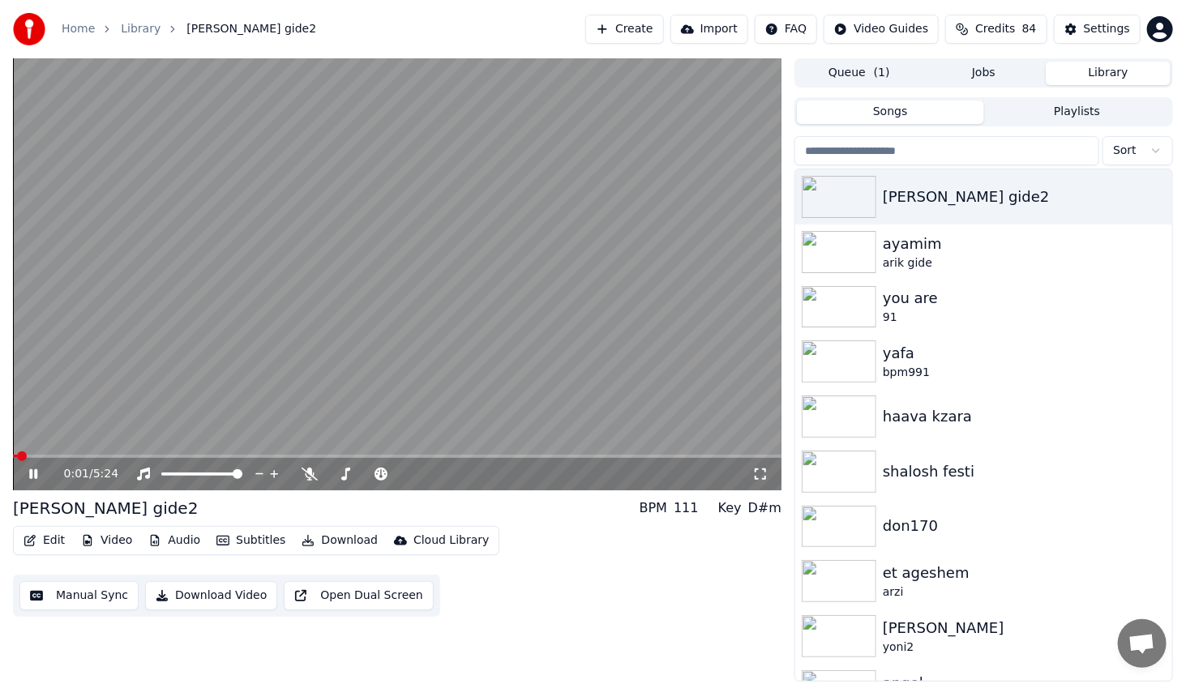
click at [33, 478] on icon at bounding box center [45, 474] width 38 height 13
click at [302, 536] on icon "button" at bounding box center [308, 540] width 13 height 11
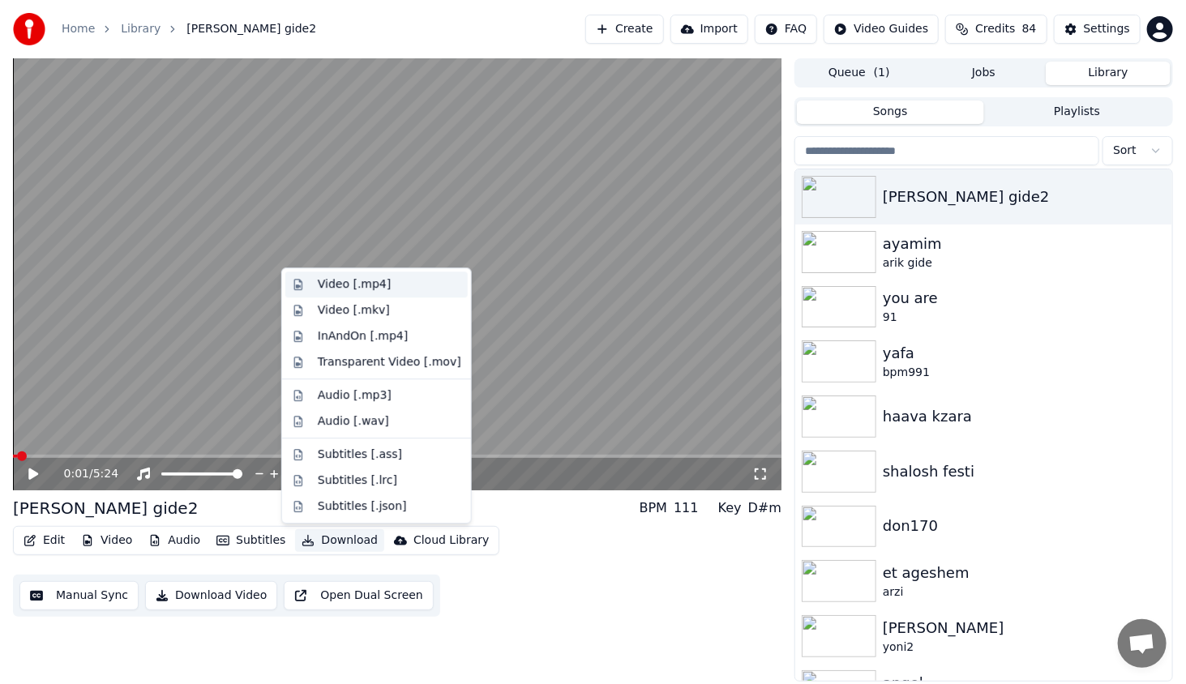
click at [364, 278] on div "Video [.mp4]" at bounding box center [354, 285] width 73 height 16
